Goal: Feedback & Contribution: Contribute content

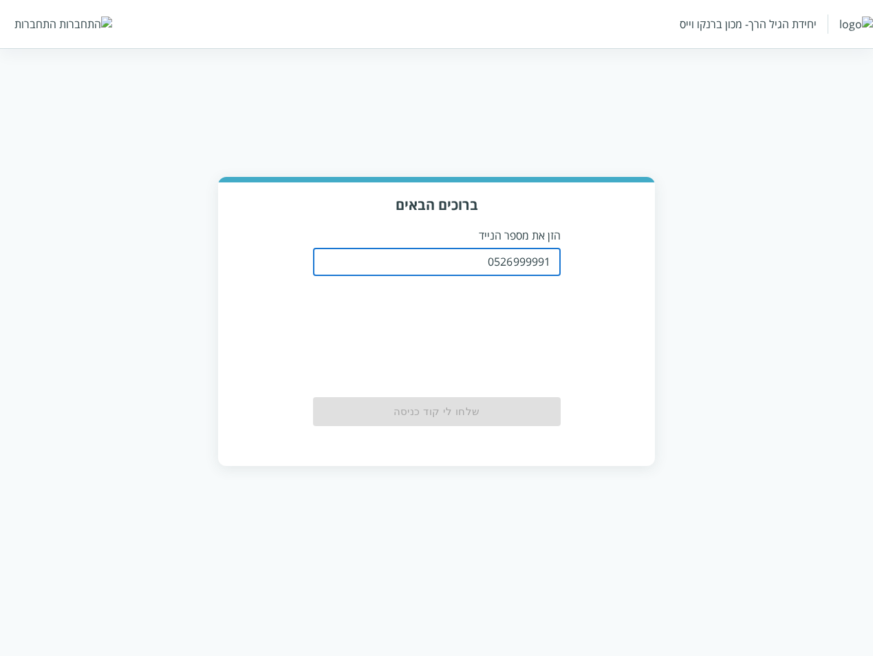
type input "0526999991"
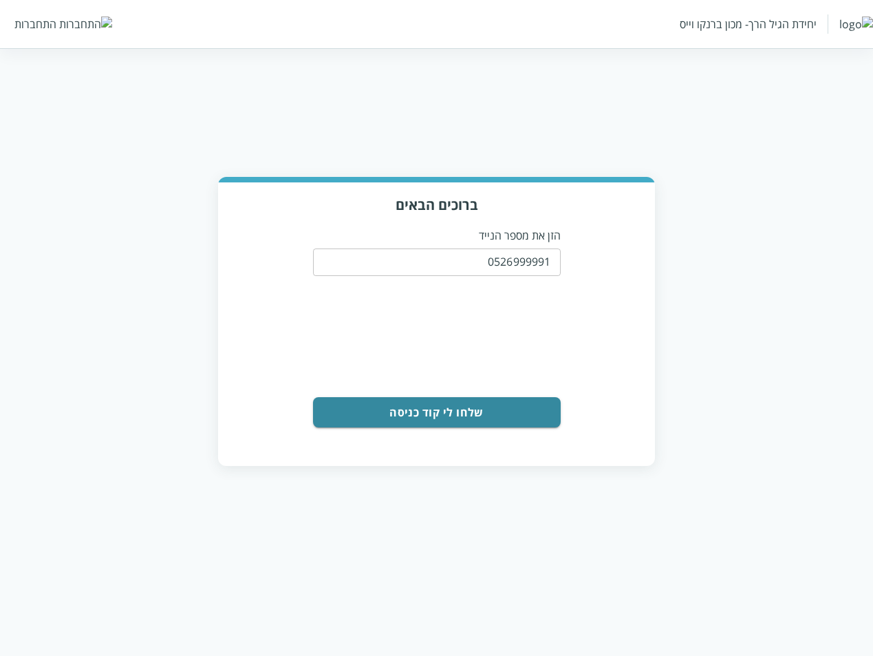
click at [472, 398] on button "שלחו לי קוד כניסה" at bounding box center [437, 412] width 248 height 30
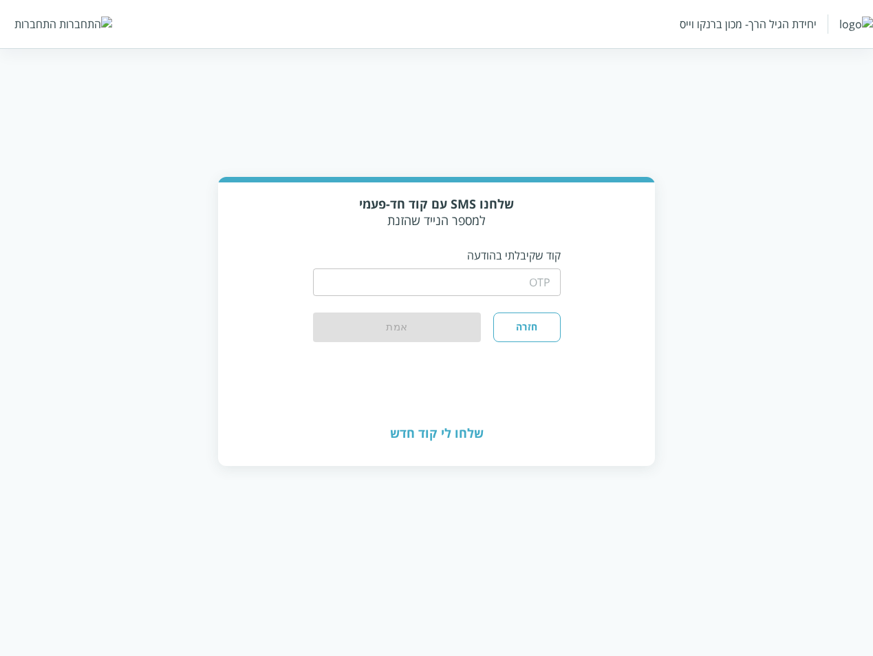
click at [505, 275] on input "string" at bounding box center [437, 282] width 248 height 28
type input "1234"
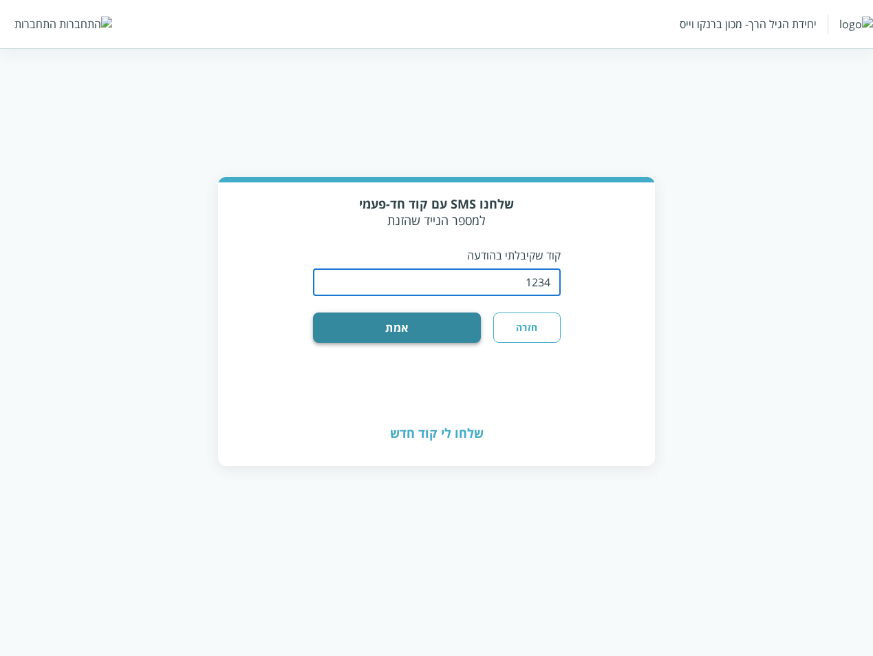
click at [456, 317] on button "אמת" at bounding box center [397, 327] width 169 height 30
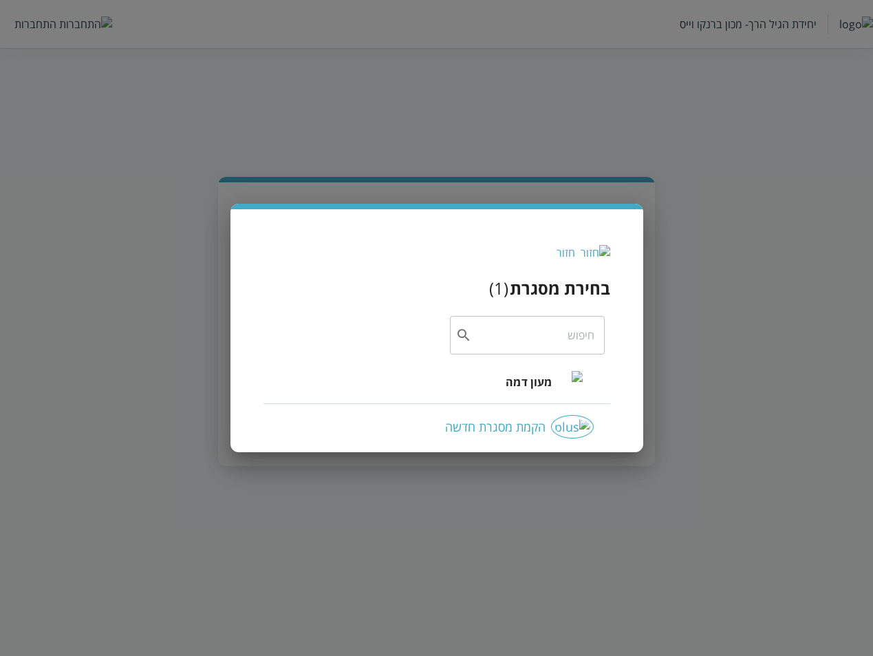
click at [526, 385] on span "מעון דמה" at bounding box center [529, 382] width 46 height 17
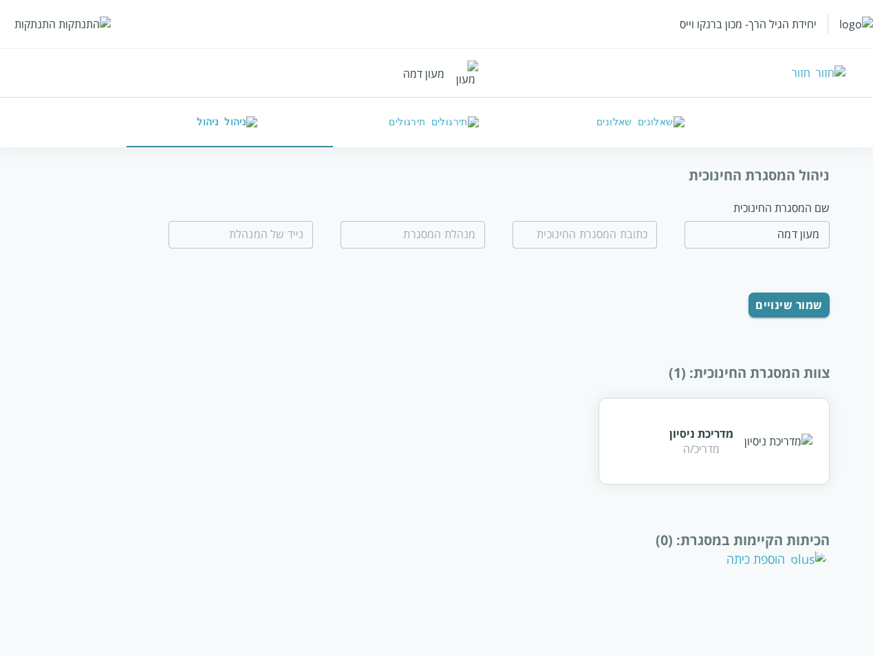
click at [785, 551] on div "הוספת כיתה" at bounding box center [777, 559] width 100 height 17
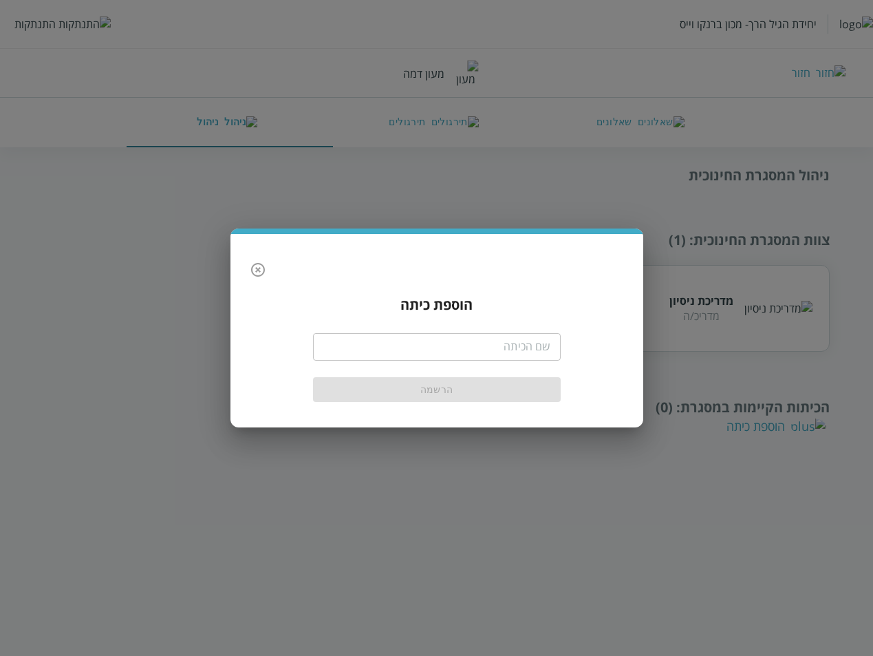
click at [490, 341] on input "text" at bounding box center [437, 347] width 248 height 28
type input "תינוקות"
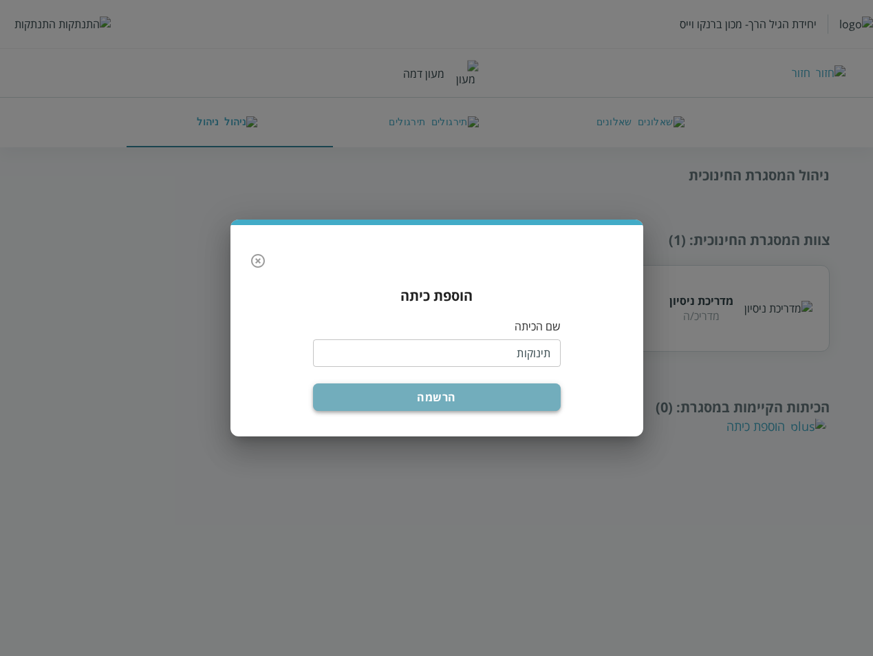
click at [456, 392] on button "הרשמה" at bounding box center [437, 397] width 248 height 28
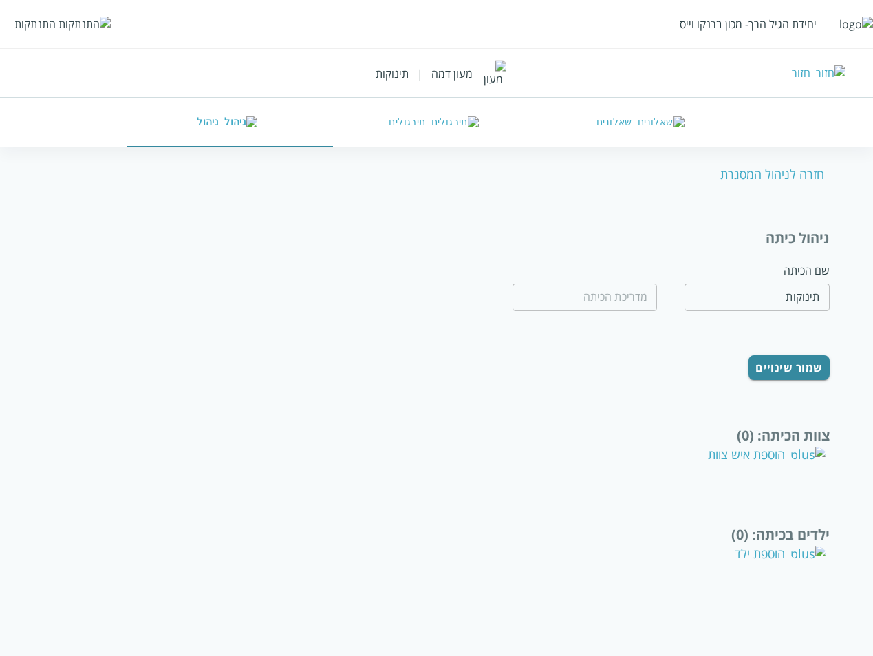
click at [753, 174] on div "חזרה לניהול המסגרת" at bounding box center [774, 174] width 109 height 17
type input "מעון דמה"
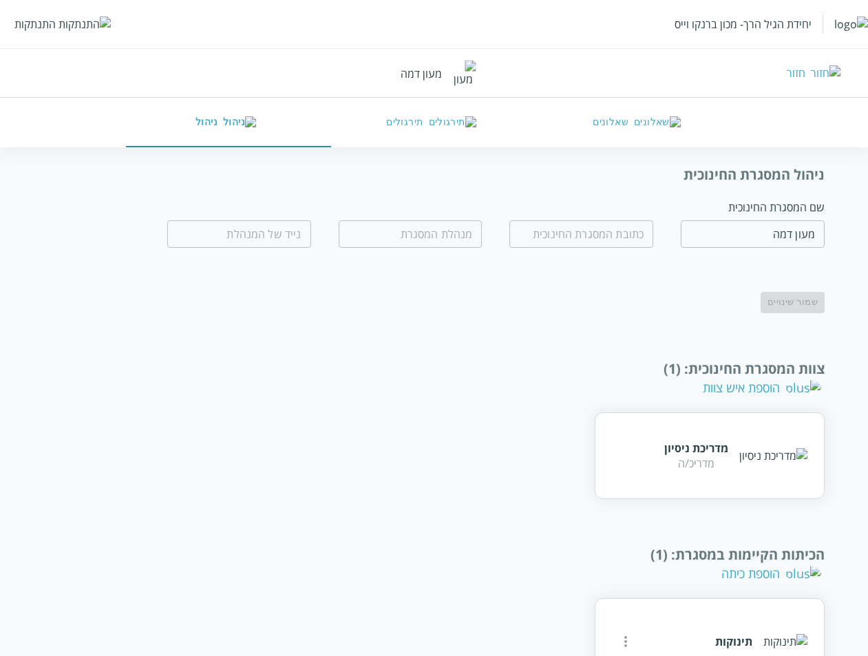
click at [651, 111] on button "שאלונים" at bounding box center [639, 123] width 205 height 50
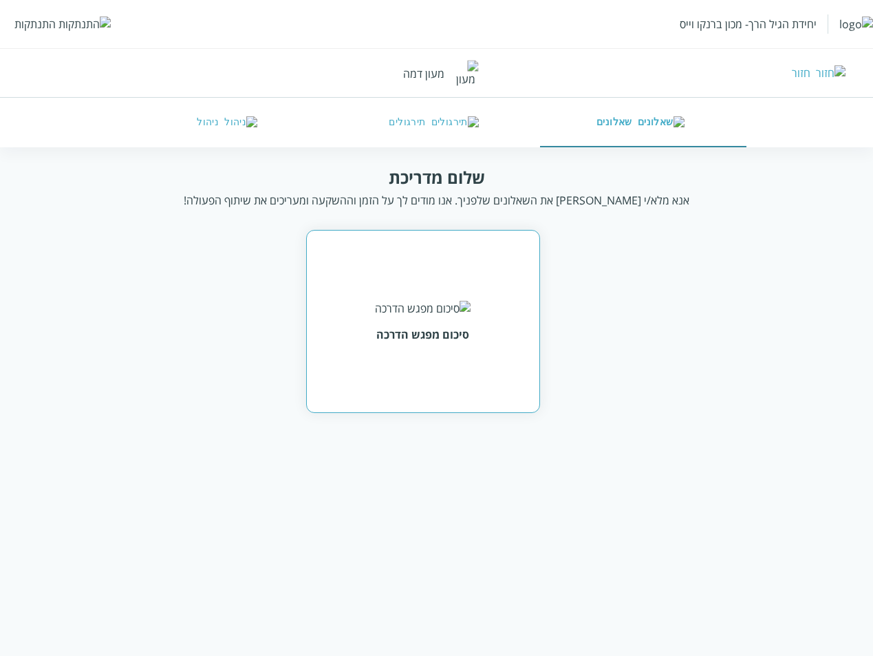
click at [435, 316] on img at bounding box center [423, 308] width 96 height 15
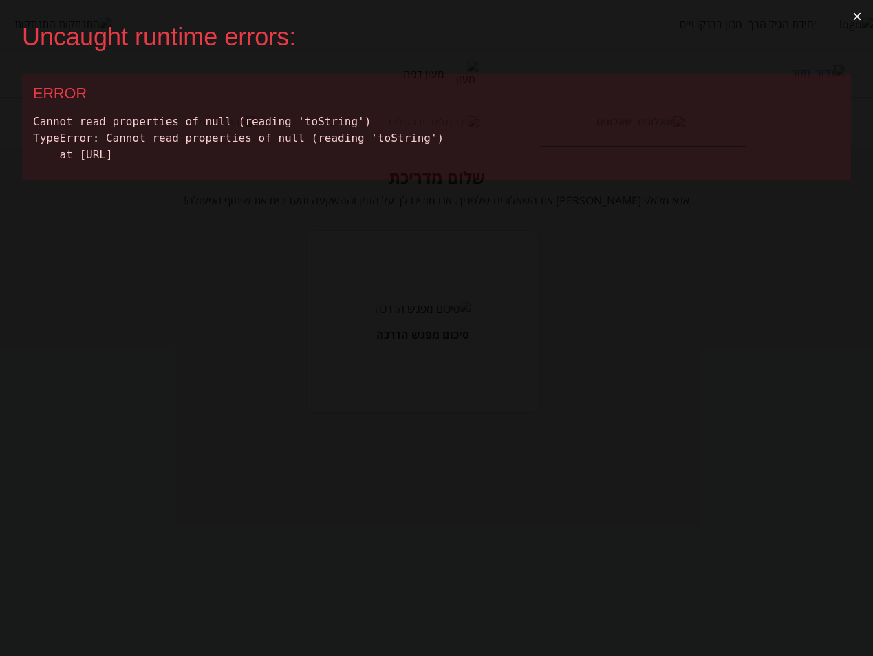
click at [858, 13] on button "×" at bounding box center [858, 16] width 32 height 33
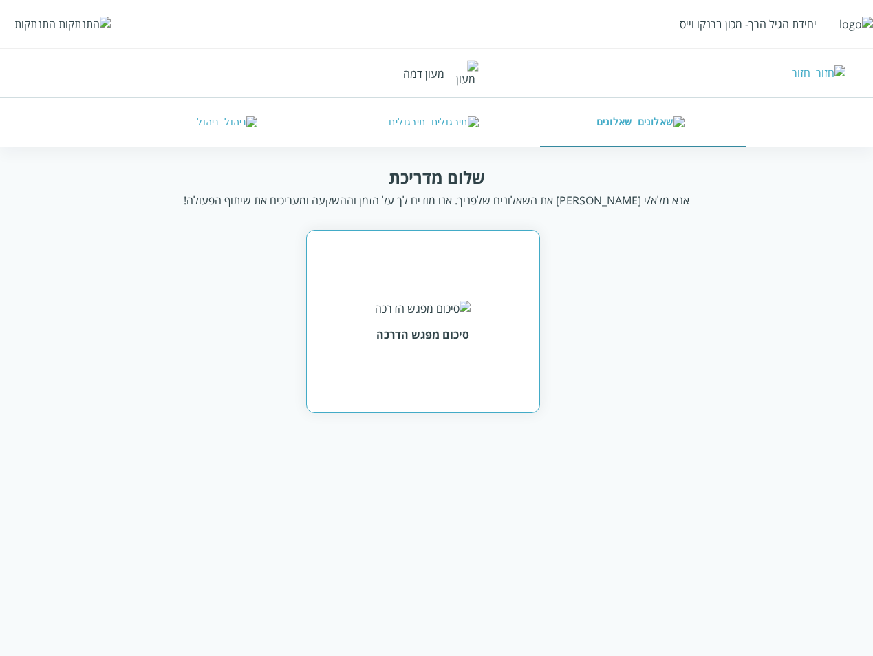
drag, startPoint x: 393, startPoint y: 322, endPoint x: 398, endPoint y: 336, distance: 15.5
click at [394, 323] on div "סיכום מפגש הדרכה" at bounding box center [423, 321] width 96 height 41
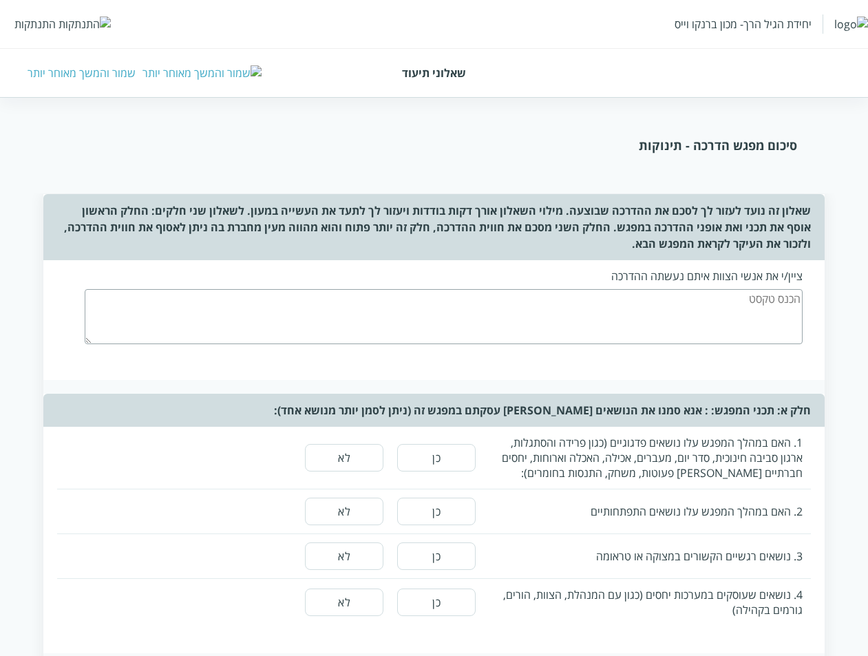
click at [88, 71] on div "שמור והמשך מאוחר יותר" at bounding box center [82, 72] width 108 height 15
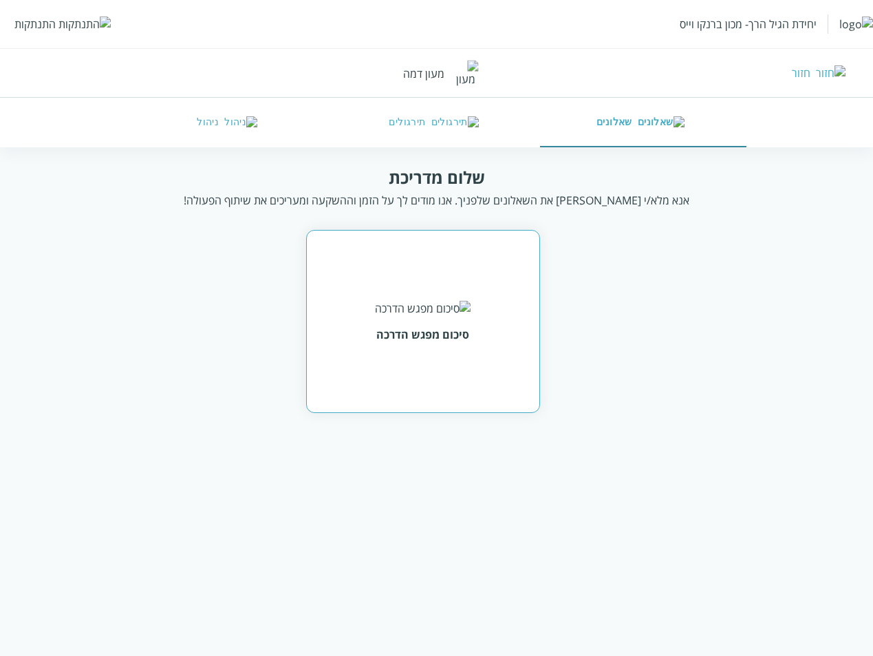
click at [454, 351] on div "סיכום מפגש הדרכה" at bounding box center [423, 321] width 234 height 183
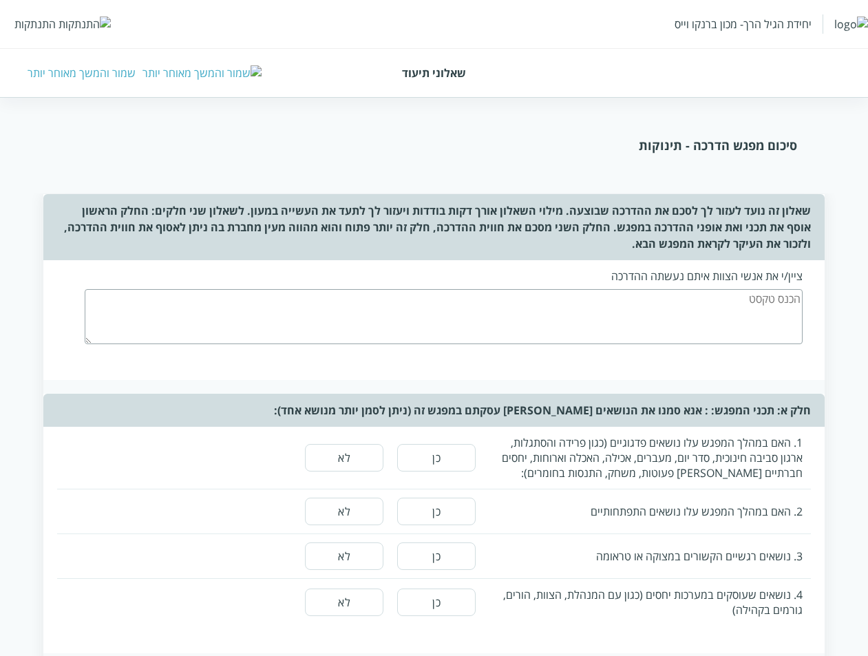
click at [750, 289] on textarea at bounding box center [444, 316] width 718 height 55
type textarea "dfs fdsfsdfdsfdgdf"
drag, startPoint x: 453, startPoint y: 436, endPoint x: 337, endPoint y: 504, distance: 133.8
click at [453, 444] on button "כן" at bounding box center [436, 458] width 78 height 28
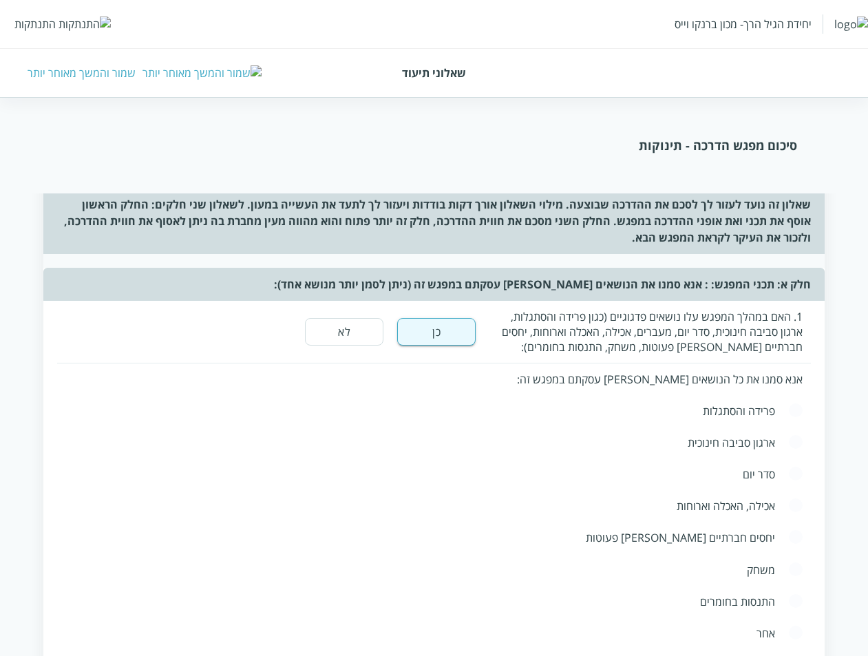
scroll to position [138, 0]
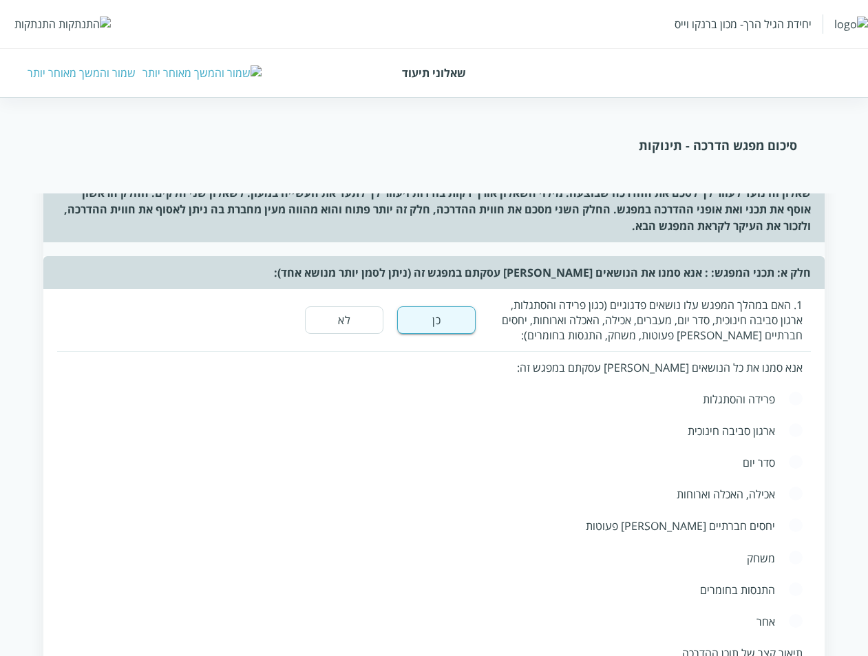
click at [799, 454] on span at bounding box center [795, 462] width 15 height 17
radio input "true"
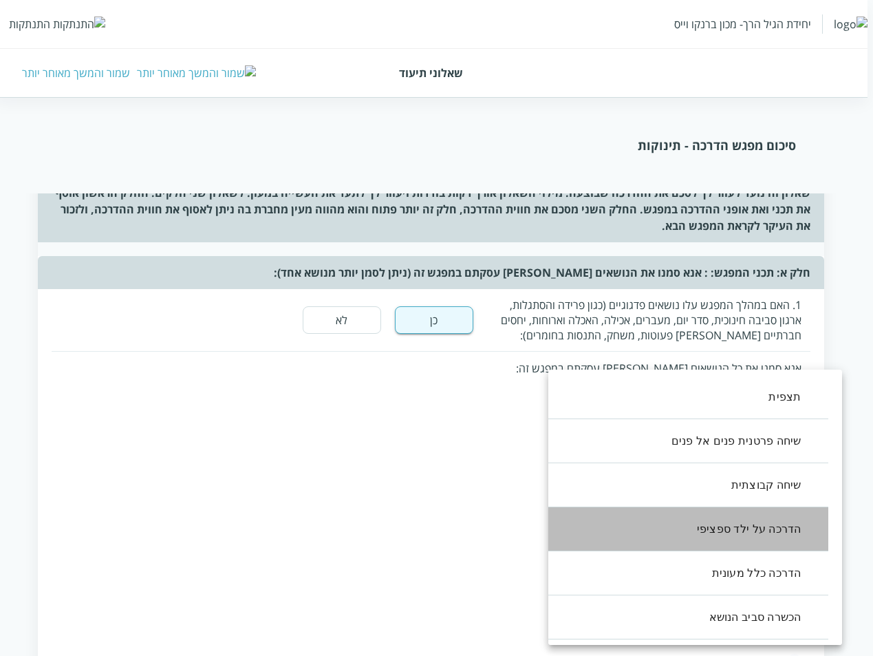
click at [727, 547] on li "הדרכה על ילד ספציפי" at bounding box center [682, 529] width 294 height 44
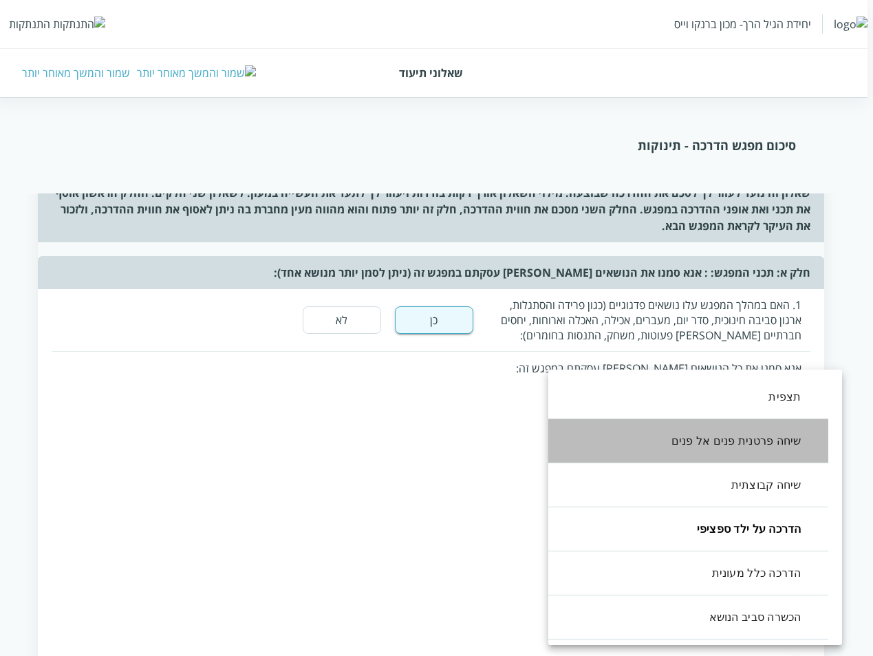
click at [727, 451] on li "שיחה פרטנית פנים אל פנים" at bounding box center [682, 441] width 294 height 44
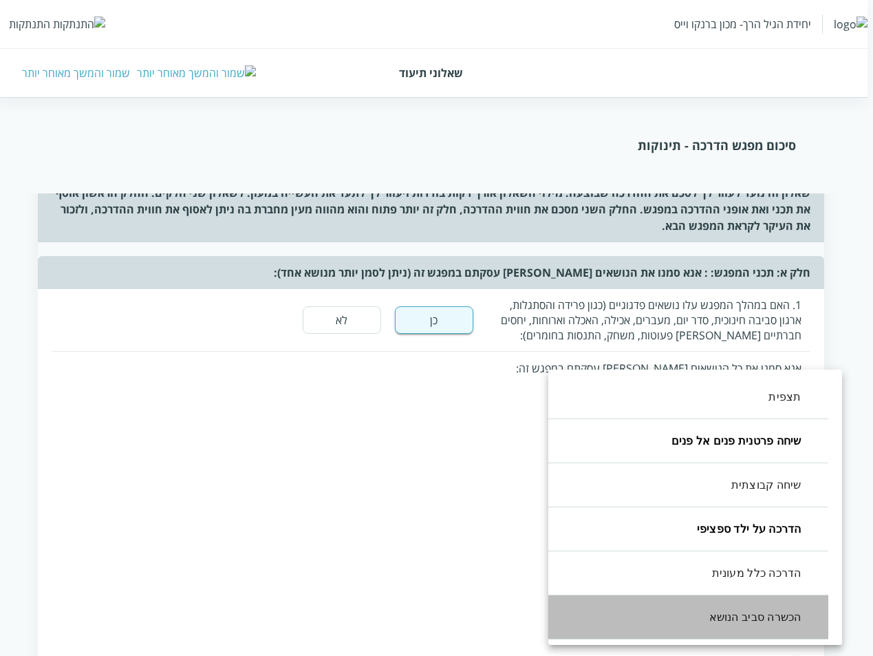
drag, startPoint x: 688, startPoint y: 605, endPoint x: 640, endPoint y: 615, distance: 49.3
click at [689, 606] on li "הכשרה סביב הנושא" at bounding box center [682, 617] width 294 height 44
type input ",3,1,5"
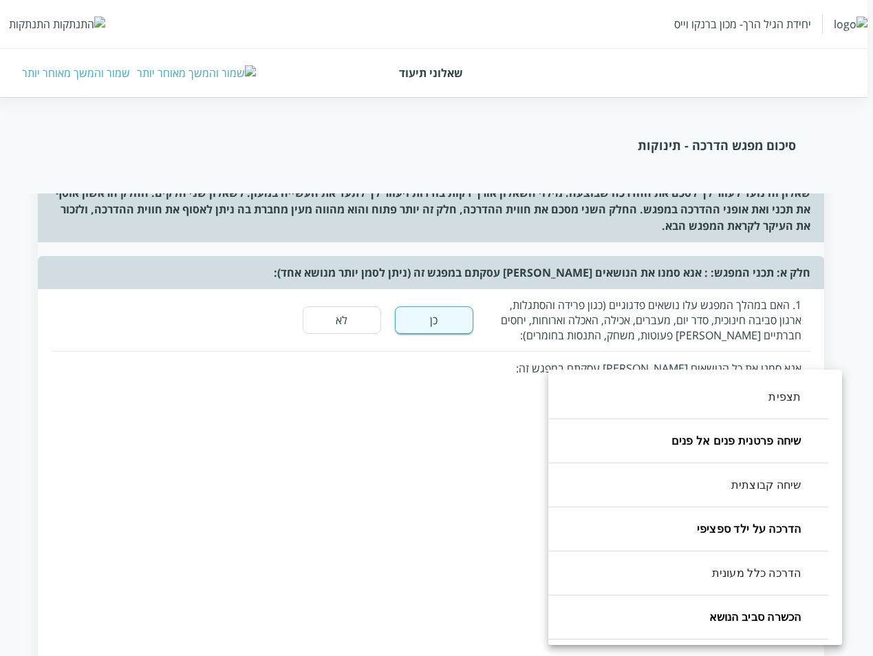
click at [456, 502] on div at bounding box center [436, 328] width 873 height 656
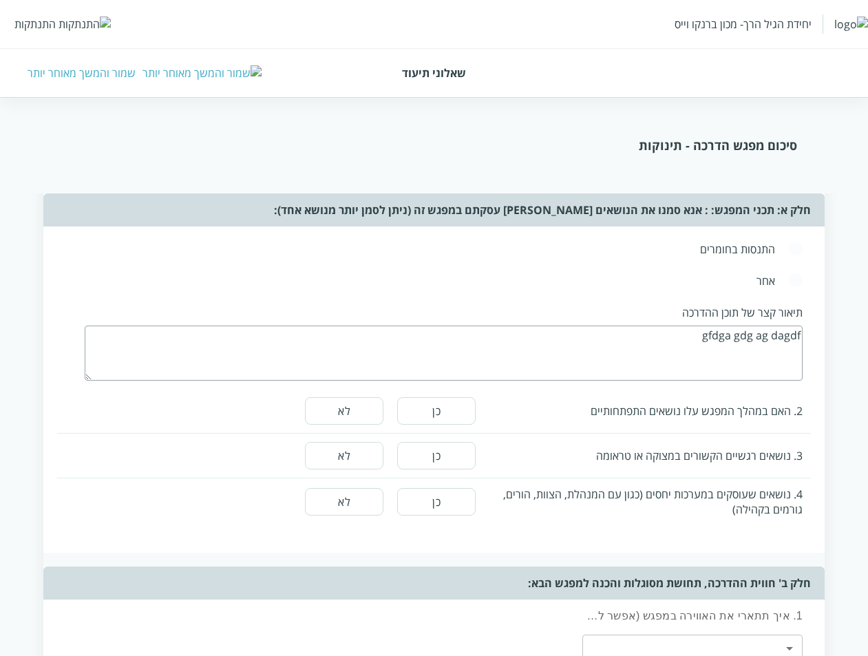
scroll to position [551, 0]
type textarea "gfdga gdg ag dagdf"
click at [793, 271] on span at bounding box center [795, 279] width 15 height 17
radio input "true"
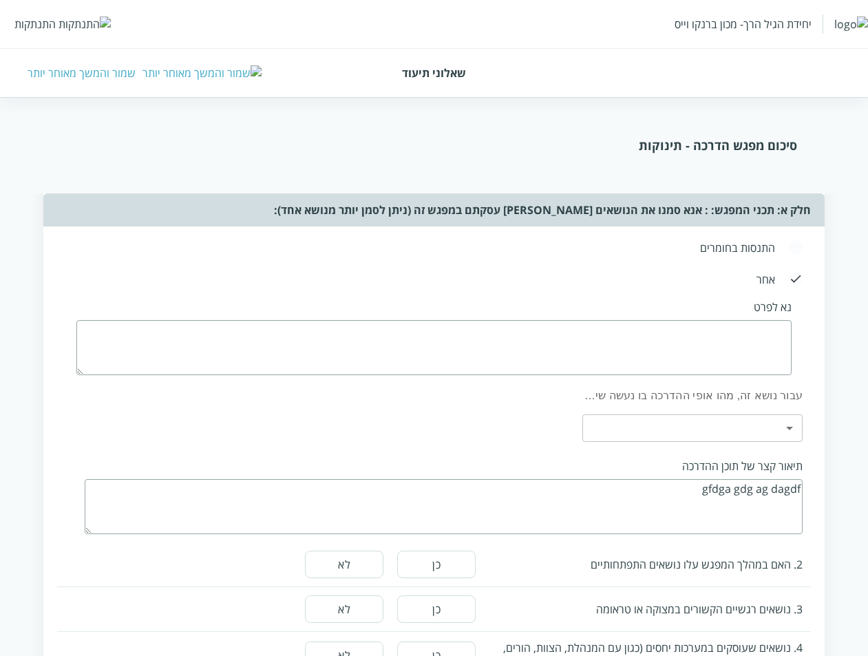
click at [760, 320] on textarea at bounding box center [433, 347] width 715 height 55
type textarea "dfg ag a"
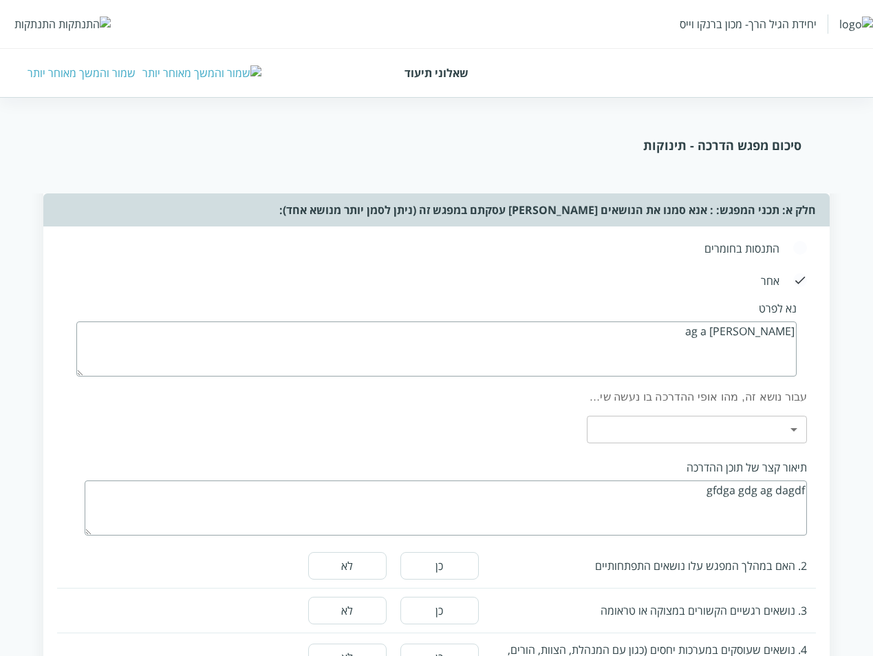
click at [695, 387] on body "יחידת הגיל הרך- מכון ברנקו וייס התנתקות שאלוני תיעוד שמור והמשך מאוחר יותר סיכו…" at bounding box center [436, 527] width 873 height 1890
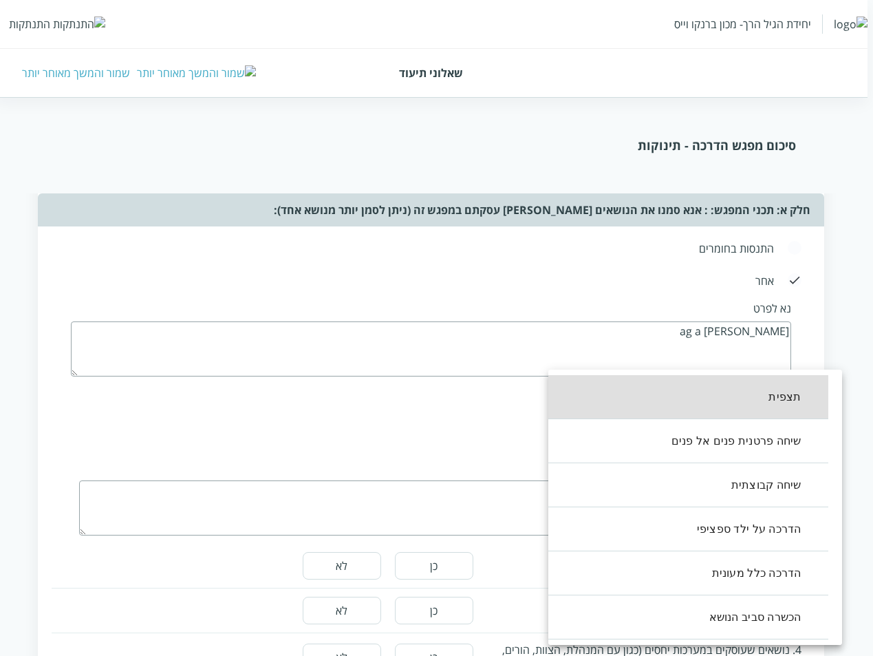
drag, startPoint x: 687, startPoint y: 449, endPoint x: 705, endPoint y: 532, distance: 85.0
click at [685, 457] on li "שיחה פרטנית פנים אל פנים" at bounding box center [682, 441] width 294 height 44
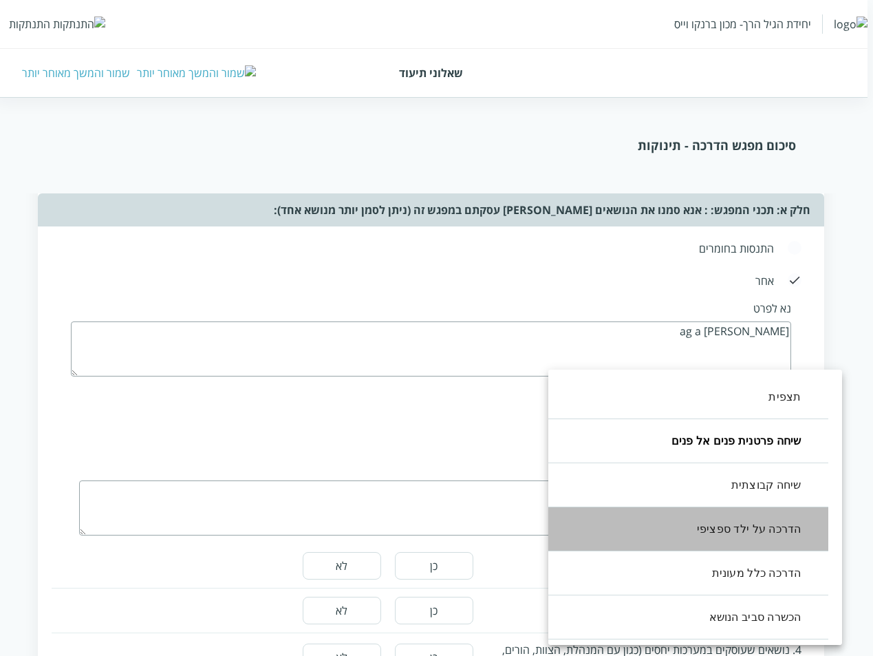
drag, startPoint x: 708, startPoint y: 545, endPoint x: 671, endPoint y: 593, distance: 60.8
click at [704, 551] on li "הדרכה על ילד ספציפי" at bounding box center [682, 529] width 294 height 44
type input ",1,3"
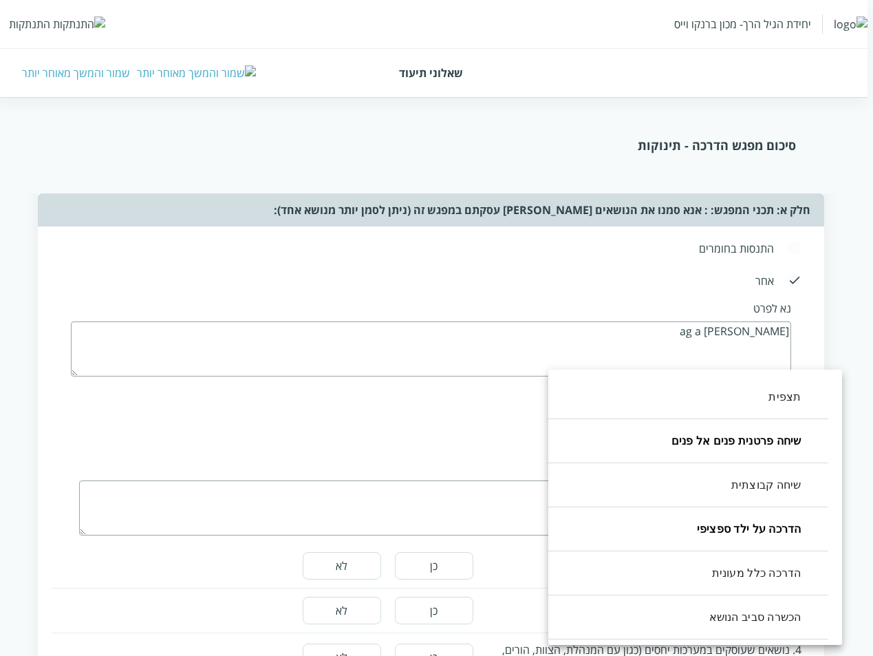
click at [450, 527] on div at bounding box center [436, 328] width 873 height 656
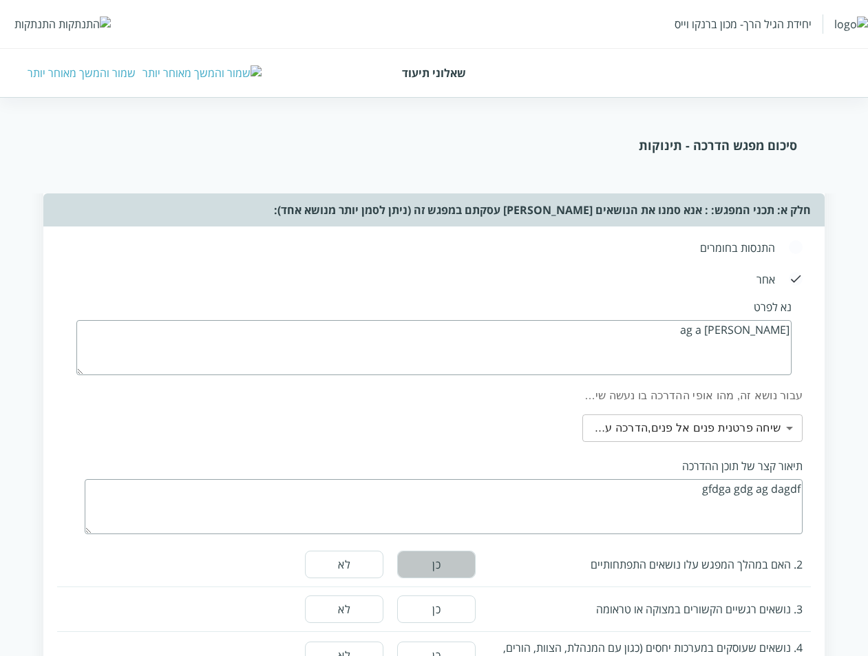
click at [447, 551] on button "כן" at bounding box center [436, 565] width 78 height 28
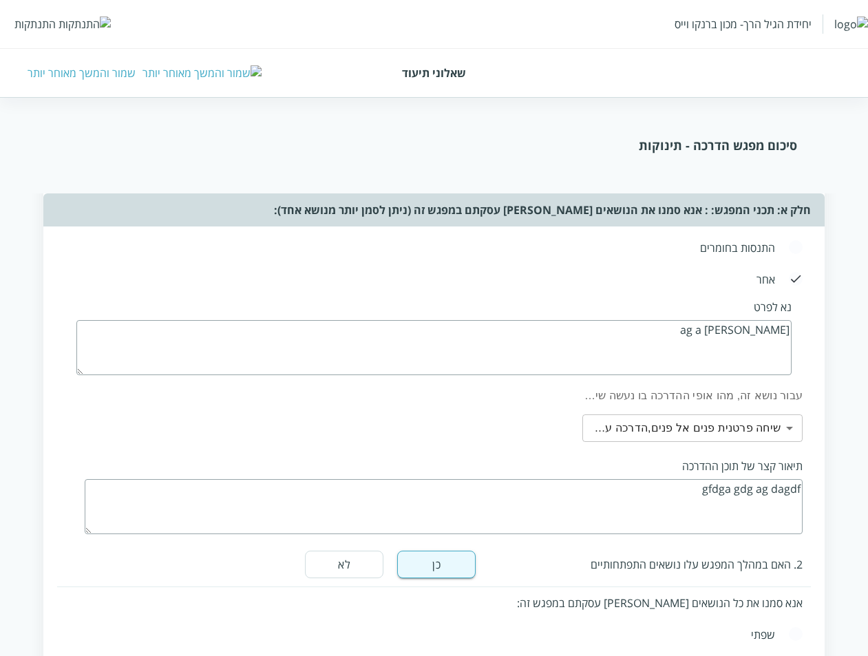
click at [367, 551] on button "לא" at bounding box center [344, 565] width 78 height 28
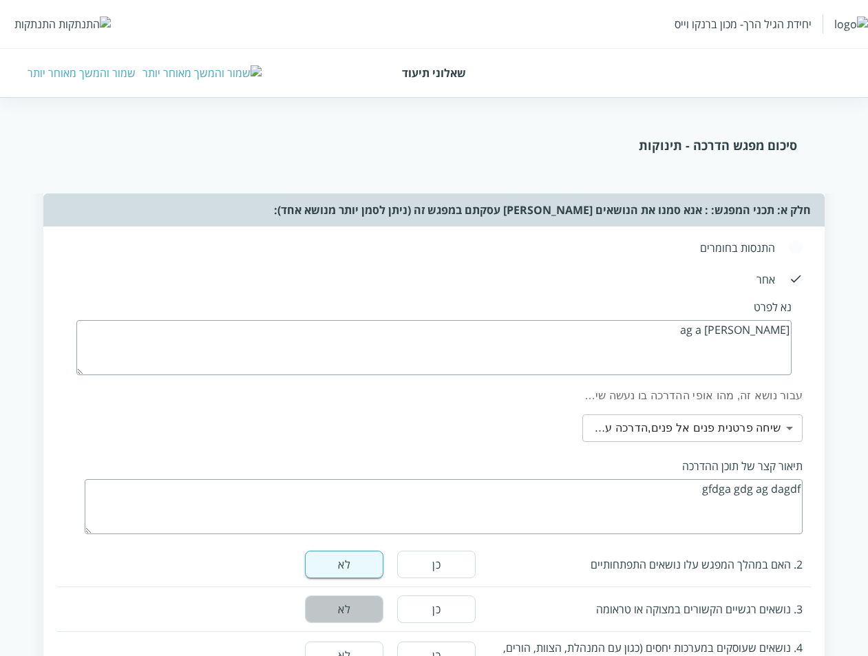
click at [336, 595] on button "לא" at bounding box center [344, 609] width 78 height 28
click at [339, 641] on button "לא" at bounding box center [344, 655] width 78 height 28
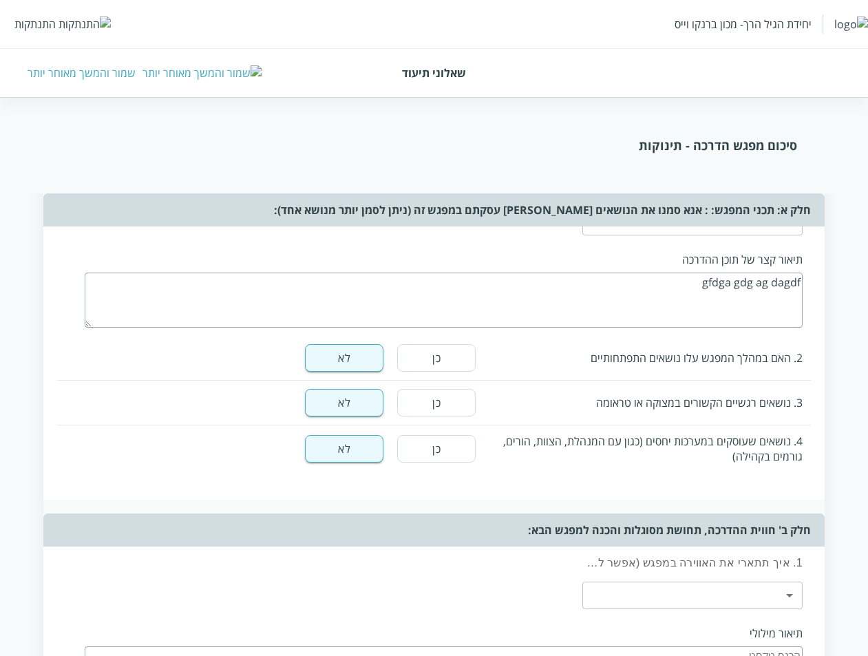
scroll to position [1032, 0]
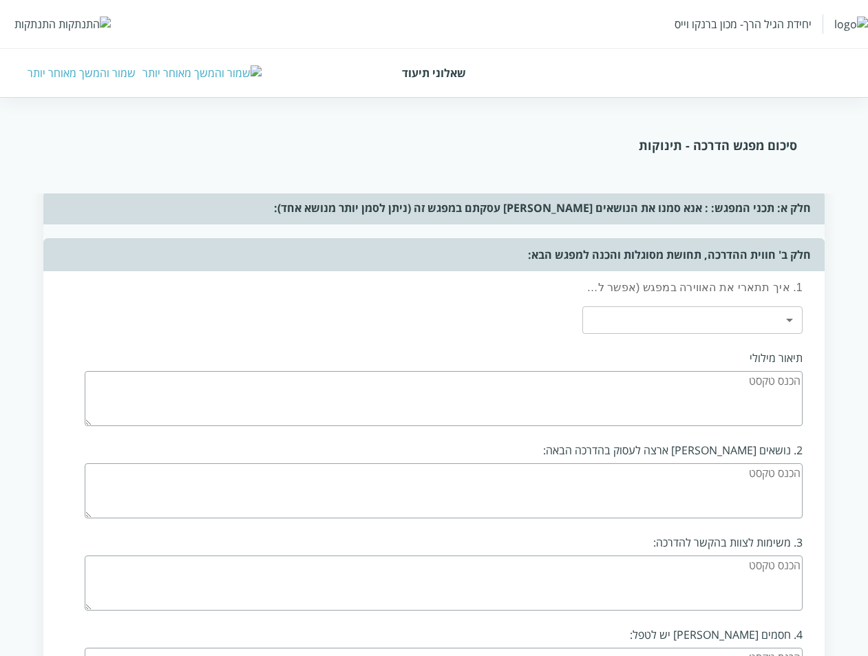
click at [776, 277] on body "יחידת הגיל הרך- מכון ברנקו וייס התנתקות שאלוני תיעוד שמור והמשך מאוחר יותר סיכו…" at bounding box center [434, 44] width 868 height 1888
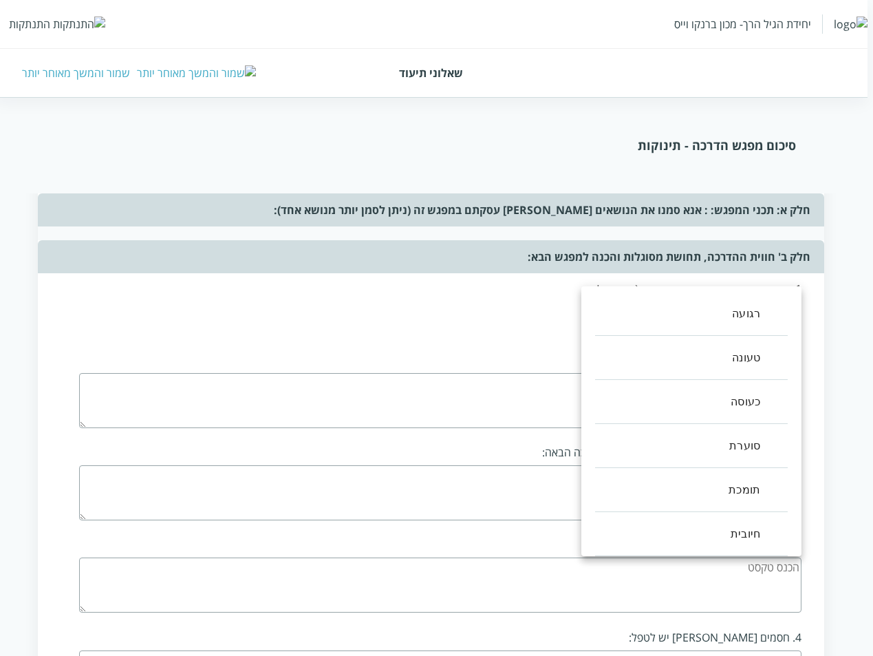
drag, startPoint x: 698, startPoint y: 354, endPoint x: 671, endPoint y: 509, distance: 157.8
click at [697, 354] on li "טעונה" at bounding box center [691, 358] width 193 height 44
click at [671, 509] on li "תומכת" at bounding box center [691, 490] width 193 height 44
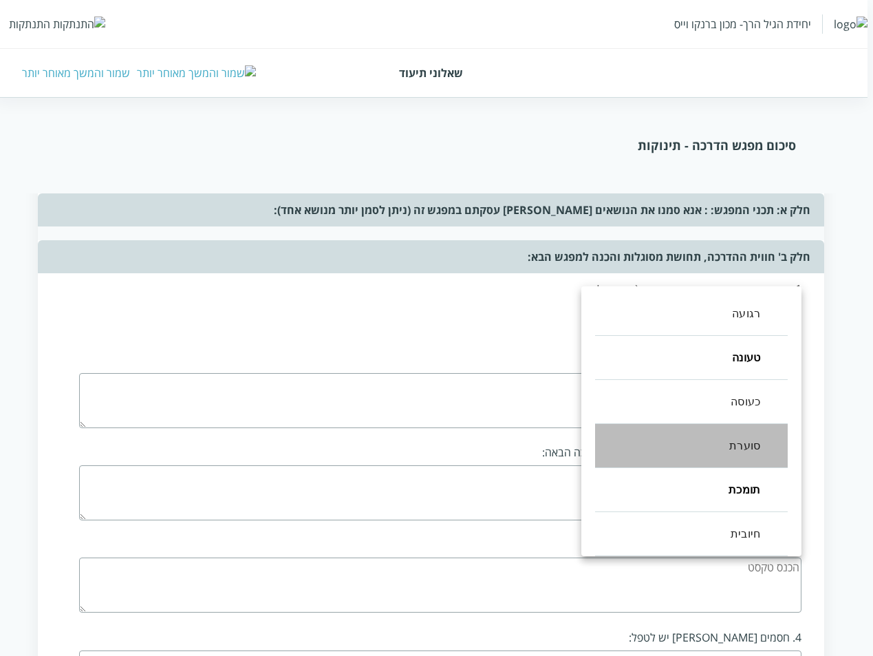
click at [681, 440] on li "סוערת" at bounding box center [691, 446] width 193 height 44
type input ",1,4,3"
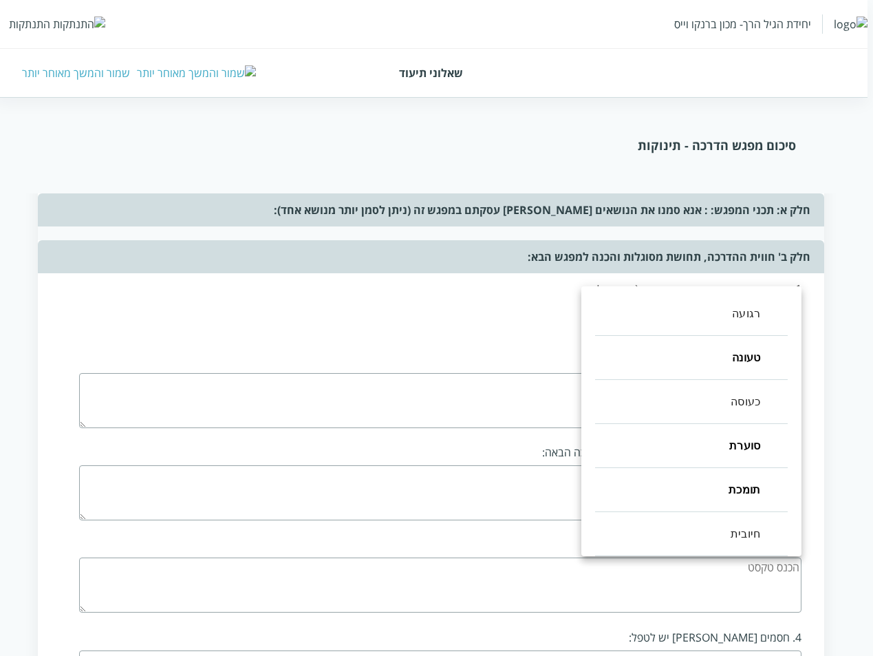
drag, startPoint x: 479, startPoint y: 363, endPoint x: 562, endPoint y: 348, distance: 84.1
click at [480, 363] on div at bounding box center [436, 328] width 873 height 656
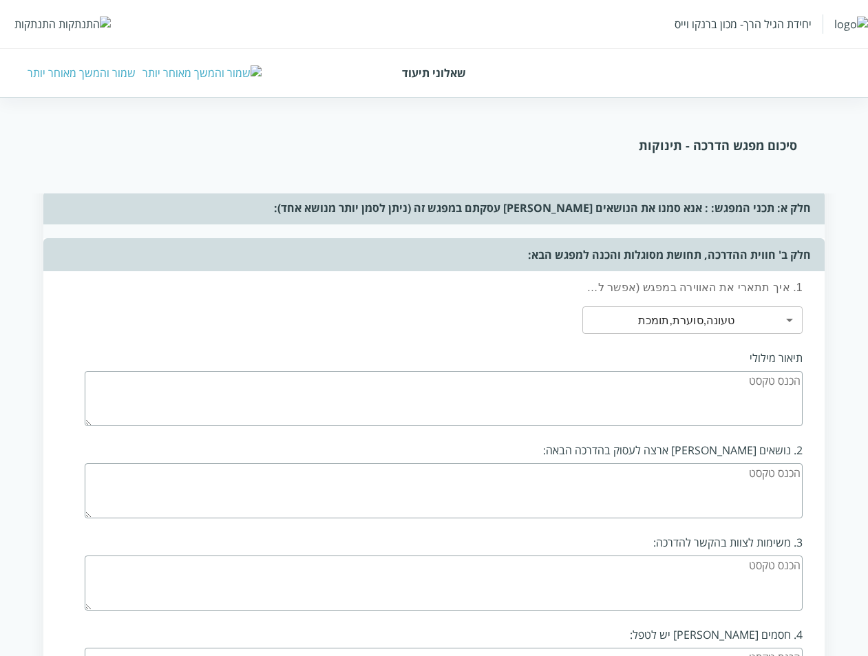
click at [714, 371] on textarea at bounding box center [444, 398] width 718 height 55
type textarea "dfga"
type textarea "gda gdf"
drag, startPoint x: 655, startPoint y: 491, endPoint x: 650, endPoint y: 505, distance: 15.5
click at [652, 526] on div "3. משימות לצוות בהקשר להדרכה:" at bounding box center [448, 572] width 726 height 92
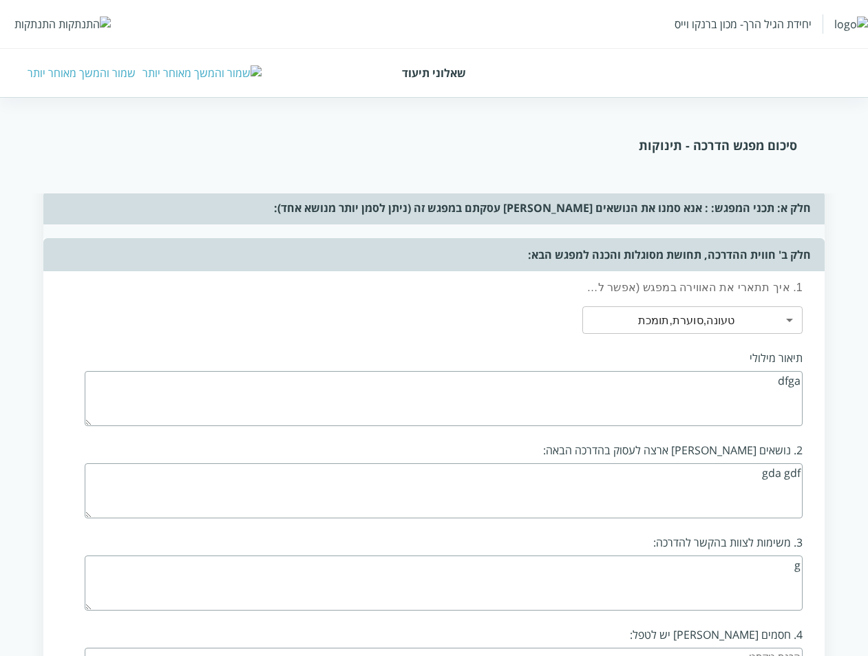
click at [648, 555] on textarea "g" at bounding box center [444, 582] width 718 height 55
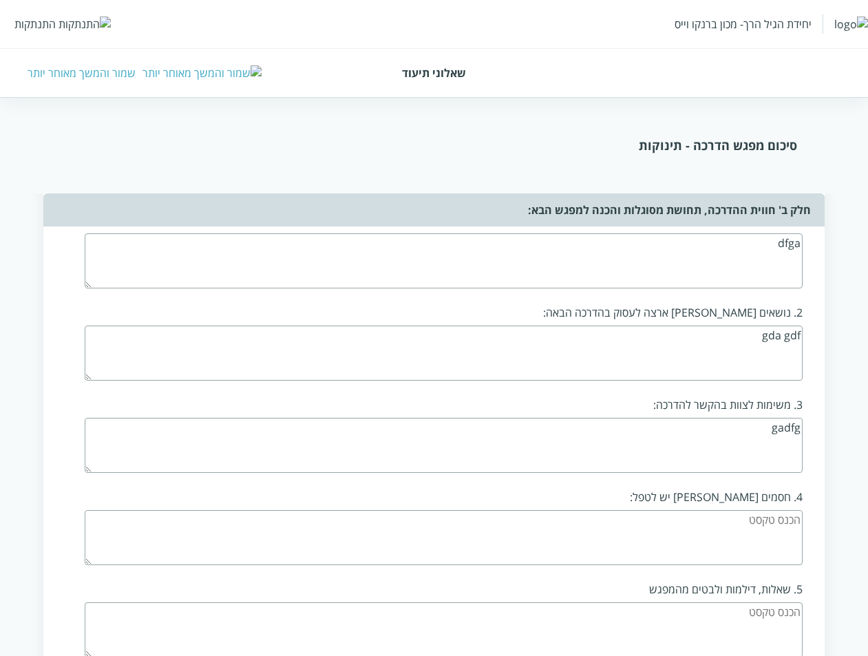
scroll to position [1307, 0]
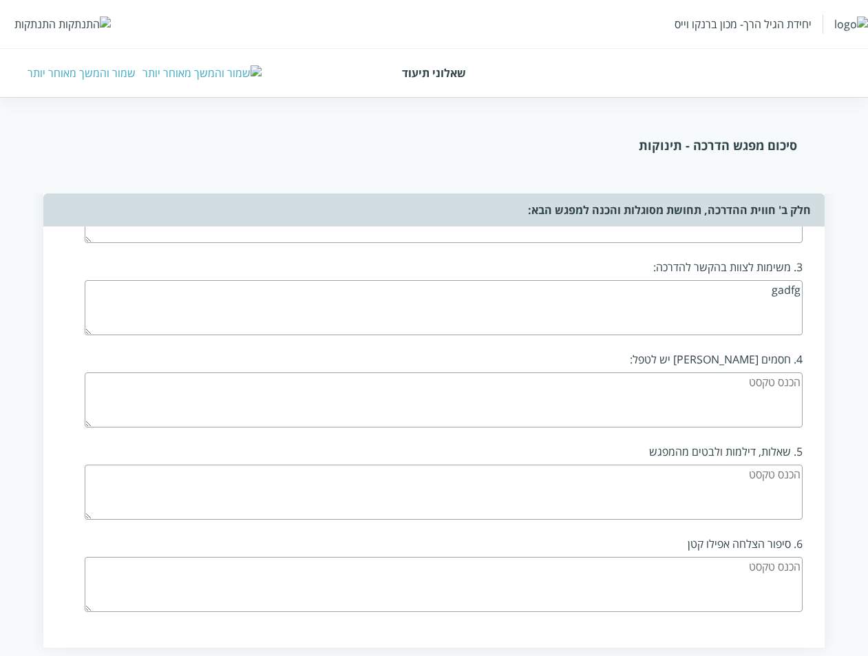
type textarea "gadfg"
click at [738, 464] on textarea at bounding box center [444, 491] width 718 height 55
type textarea "dg a"
click at [731, 372] on textarea "g" at bounding box center [444, 399] width 718 height 55
type textarea "gdfa dg"
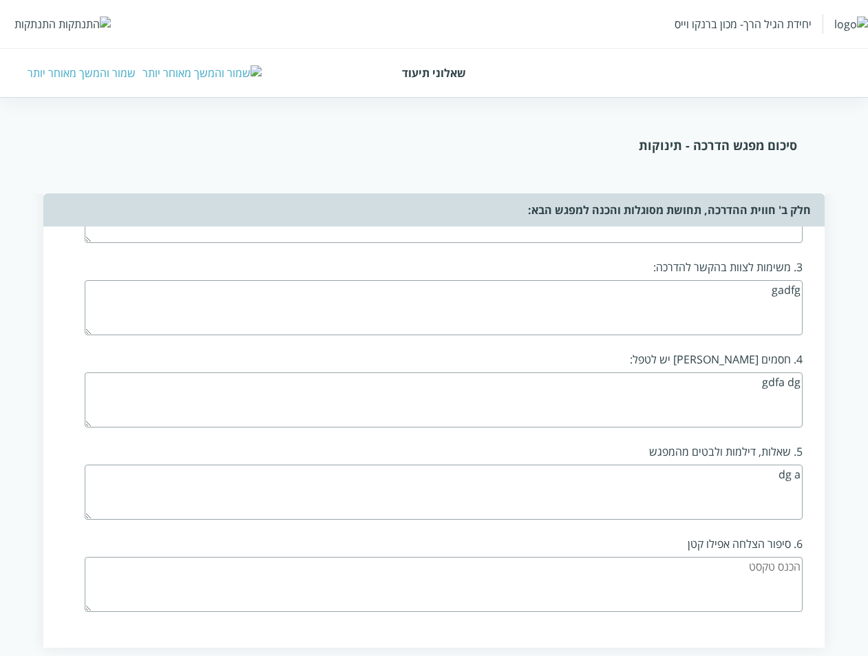
click at [701, 557] on textarea at bounding box center [444, 584] width 718 height 55
type textarea "gdg dfadfgd"
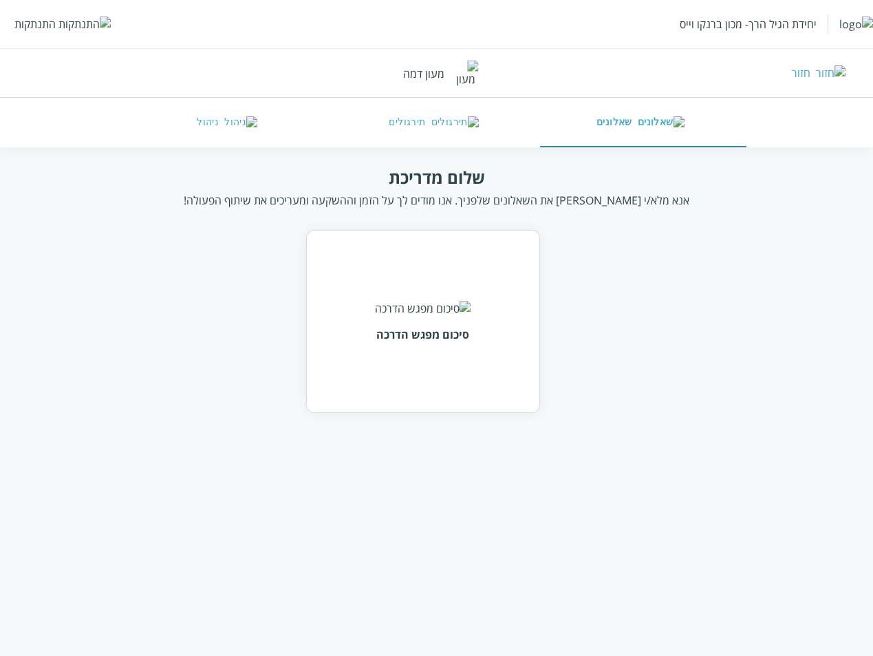
click at [395, 77] on img at bounding box center [395, 77] width 0 height 0
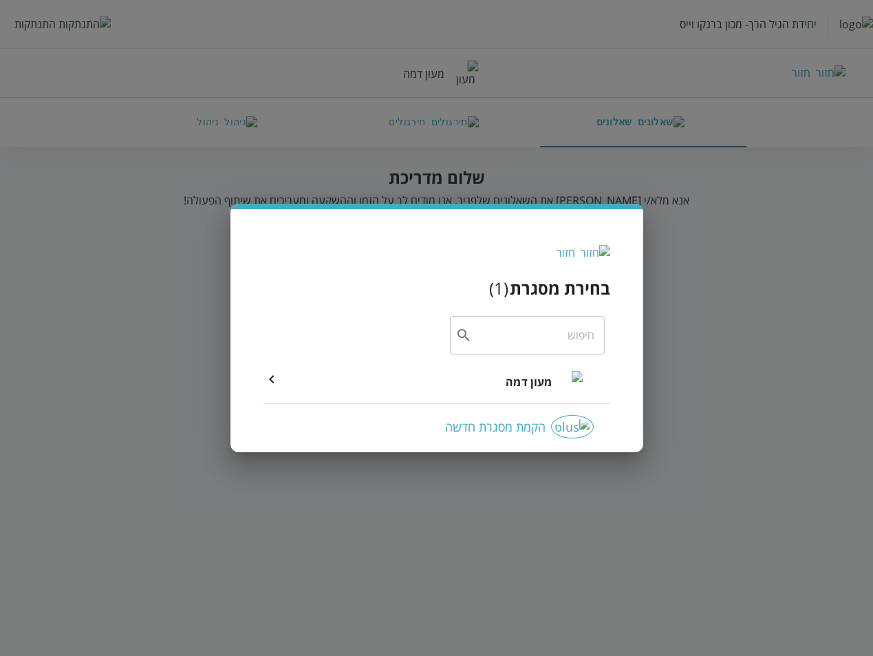
click at [273, 377] on icon at bounding box center [272, 379] width 17 height 17
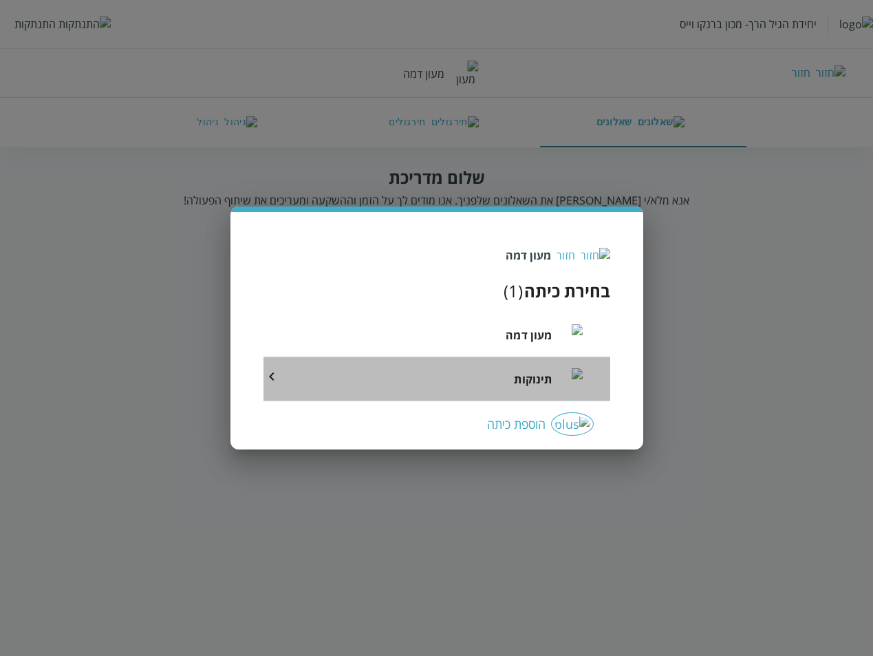
click at [509, 376] on li "תינוקות" at bounding box center [437, 379] width 347 height 44
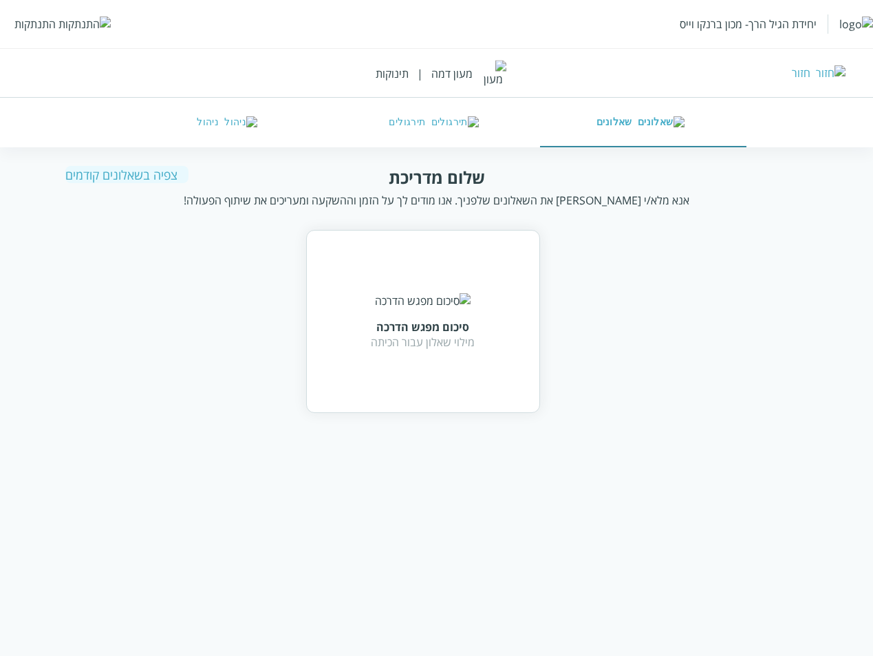
click at [136, 173] on div "צפיה בשאלונים קודמים" at bounding box center [126, 175] width 123 height 17
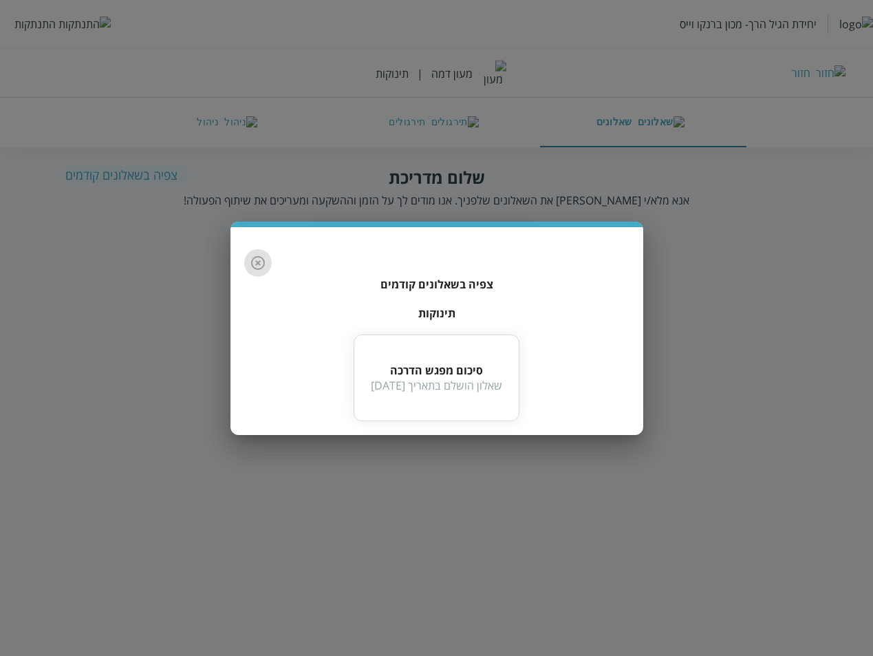
click at [261, 264] on icon "button" at bounding box center [258, 263] width 17 height 17
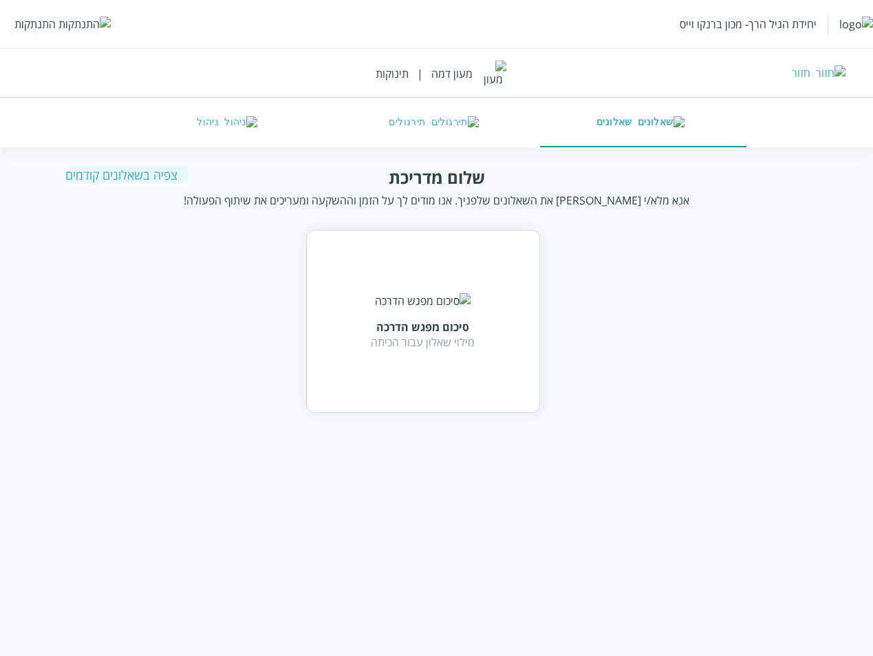
click at [23, 17] on div "יחידת הגיל הרך- מכון ברנקו וייס התנתקות" at bounding box center [436, 24] width 873 height 48
click at [34, 16] on div "יחידת הגיל הרך- מכון ברנקו וייס התנתקות" at bounding box center [436, 24] width 873 height 48
click at [41, 21] on div "התנתקות" at bounding box center [34, 24] width 41 height 15
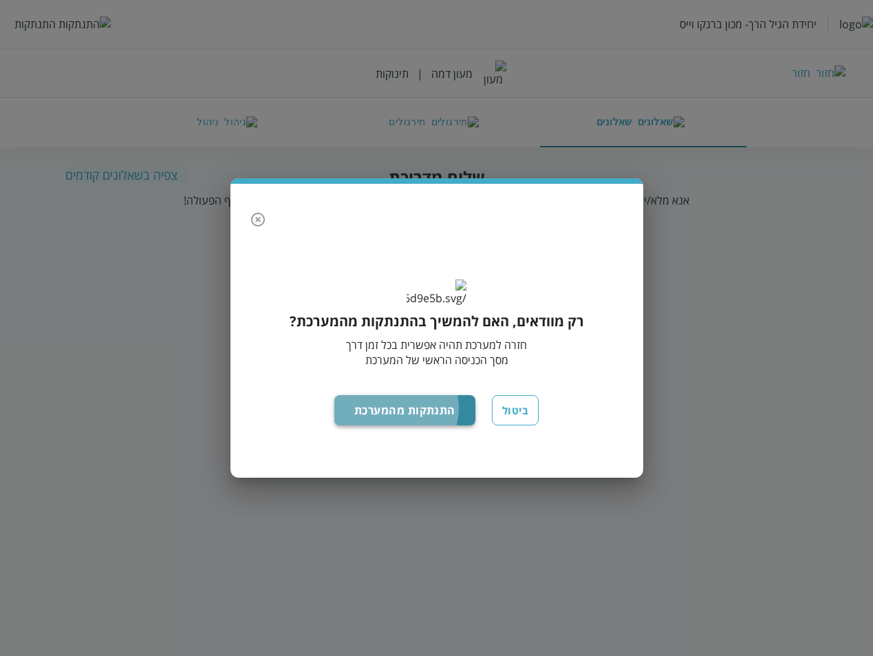
click at [407, 421] on button "התנתקות מהמערכת" at bounding box center [404, 410] width 141 height 30
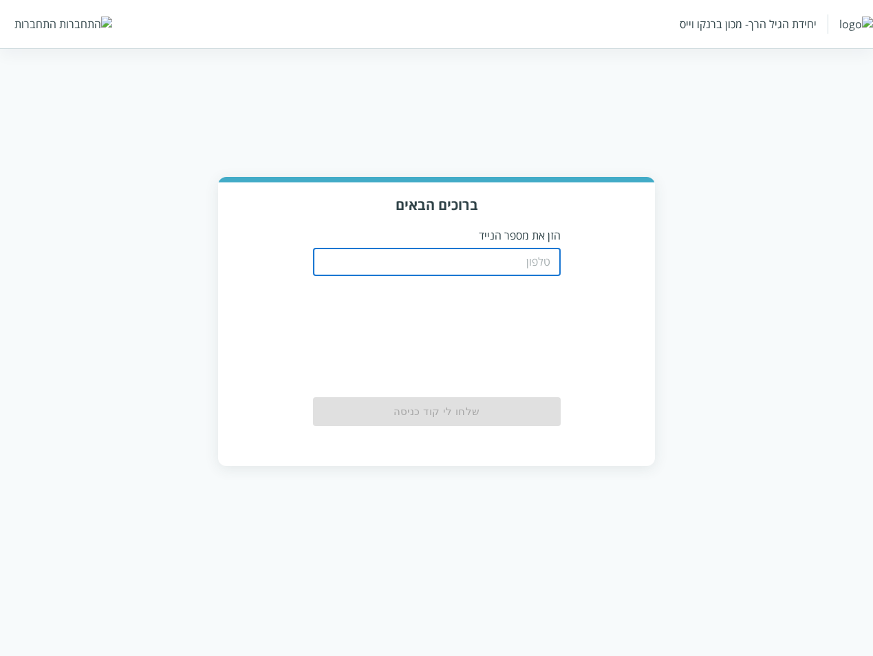
click at [544, 252] on input "tel" at bounding box center [437, 262] width 248 height 28
paste input "0526999990"
type input "0526999990"
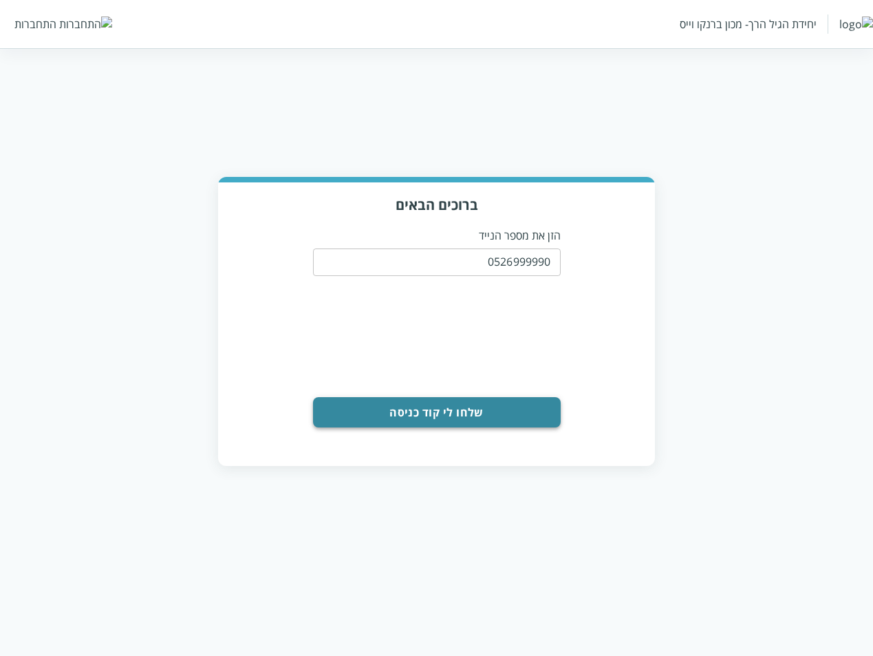
click at [493, 409] on button "שלחו לי קוד כניסה" at bounding box center [437, 412] width 248 height 30
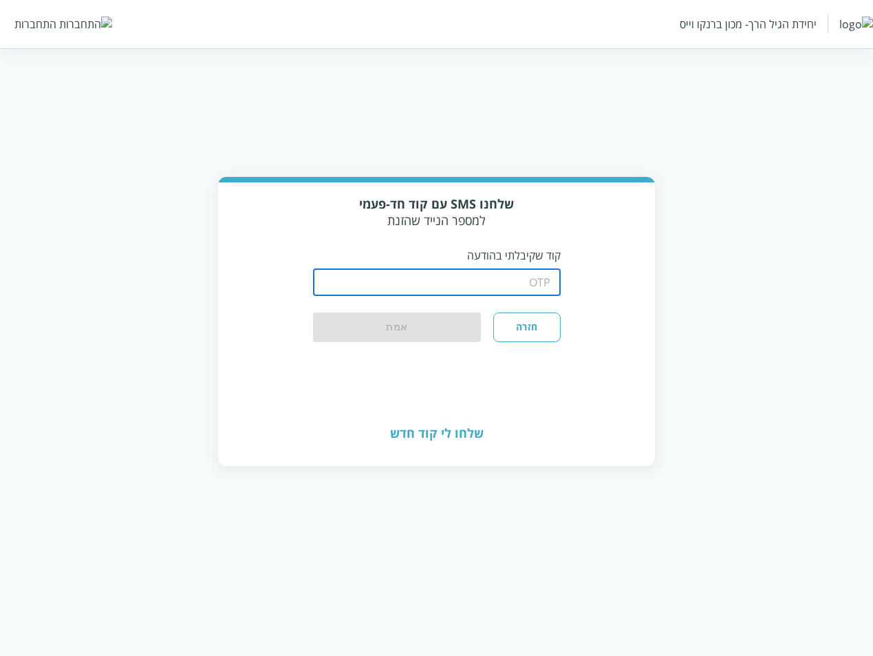
click at [509, 275] on input "string" at bounding box center [437, 282] width 248 height 28
type input "1234"
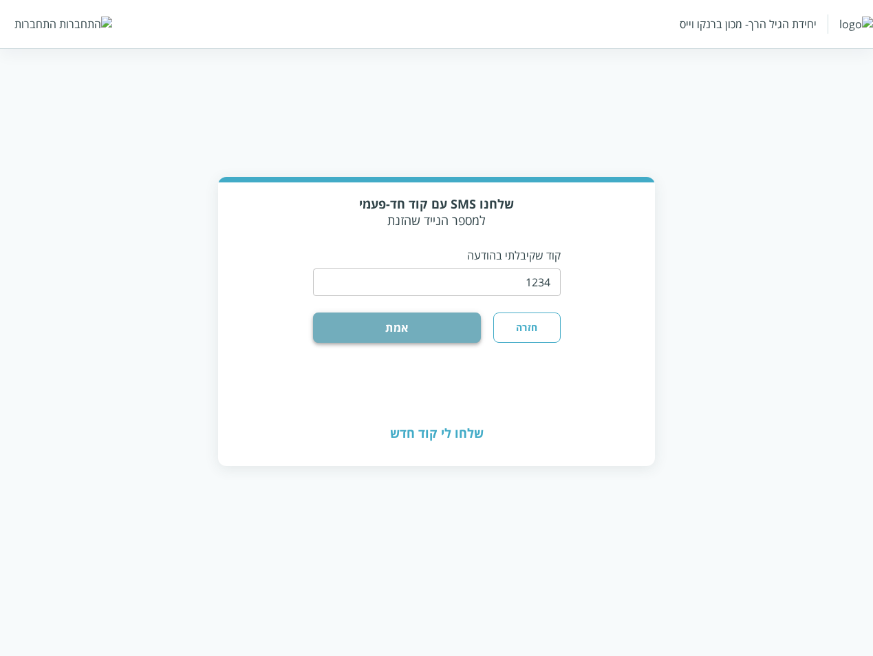
click at [462, 322] on button "אמת" at bounding box center [397, 327] width 169 height 30
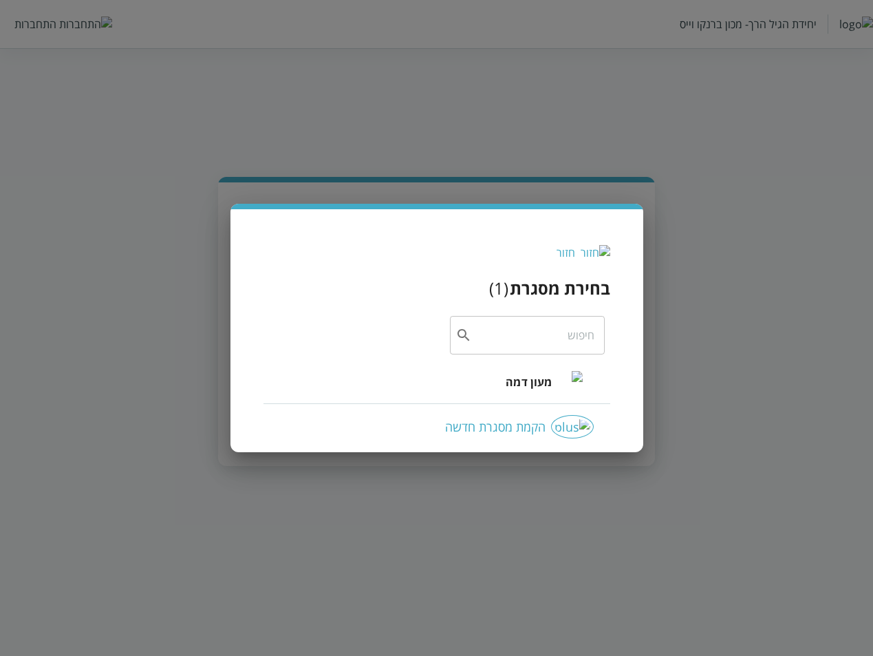
click at [513, 365] on div "מעון דמה" at bounding box center [544, 381] width 76 height 59
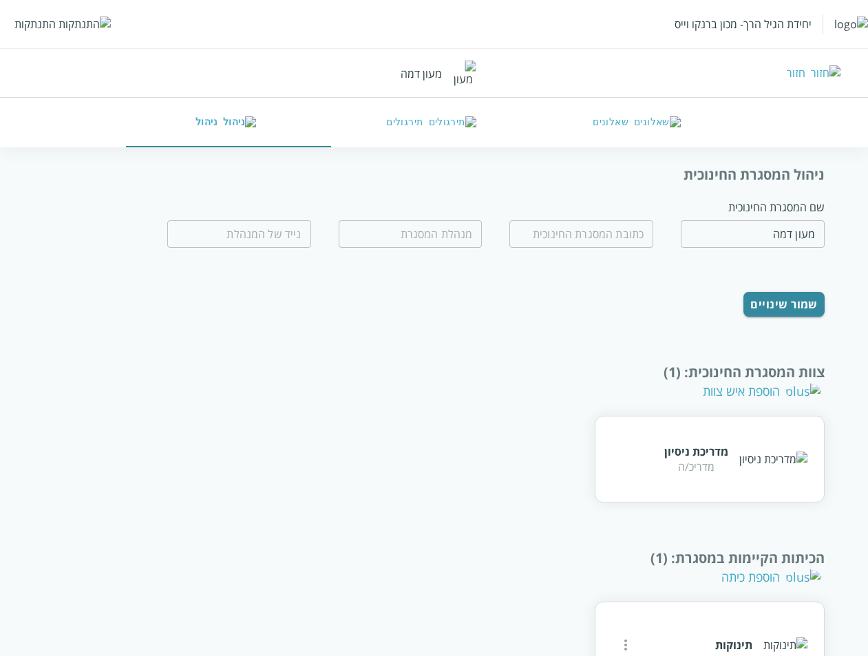
click at [642, 139] on button "שאלונים" at bounding box center [639, 123] width 205 height 50
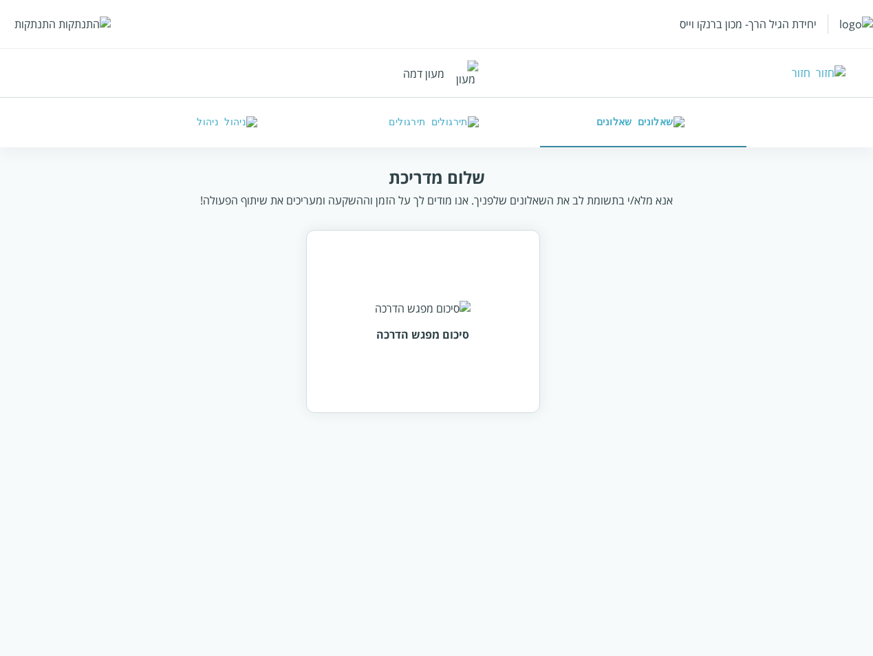
click at [473, 367] on div "סיכום מפגש הדרכה" at bounding box center [423, 321] width 234 height 183
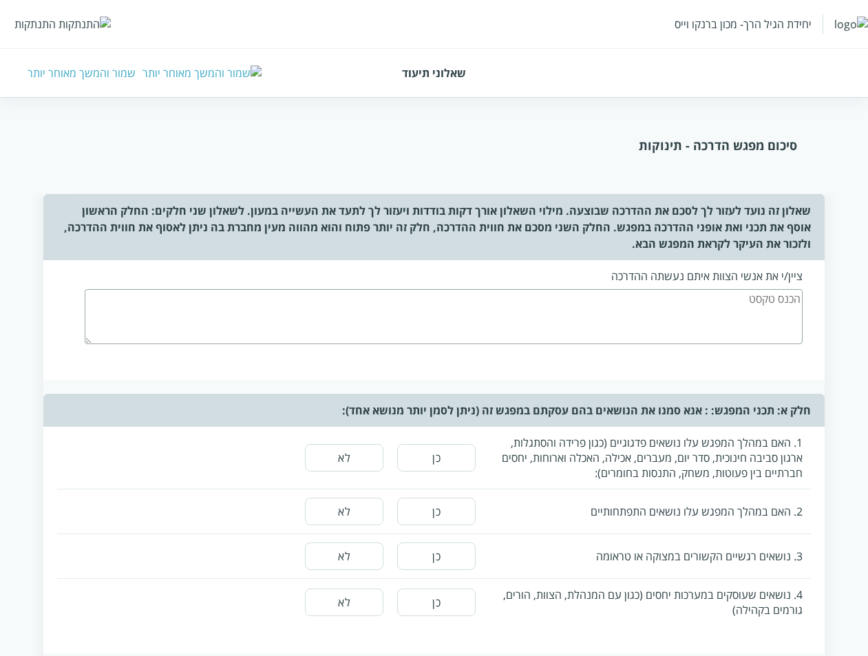
click at [740, 289] on textarea at bounding box center [444, 316] width 718 height 55
type textarea "f gdfs f"
drag, startPoint x: 415, startPoint y: 440, endPoint x: 388, endPoint y: 458, distance: 32.6
click at [415, 444] on button "כן" at bounding box center [436, 458] width 78 height 28
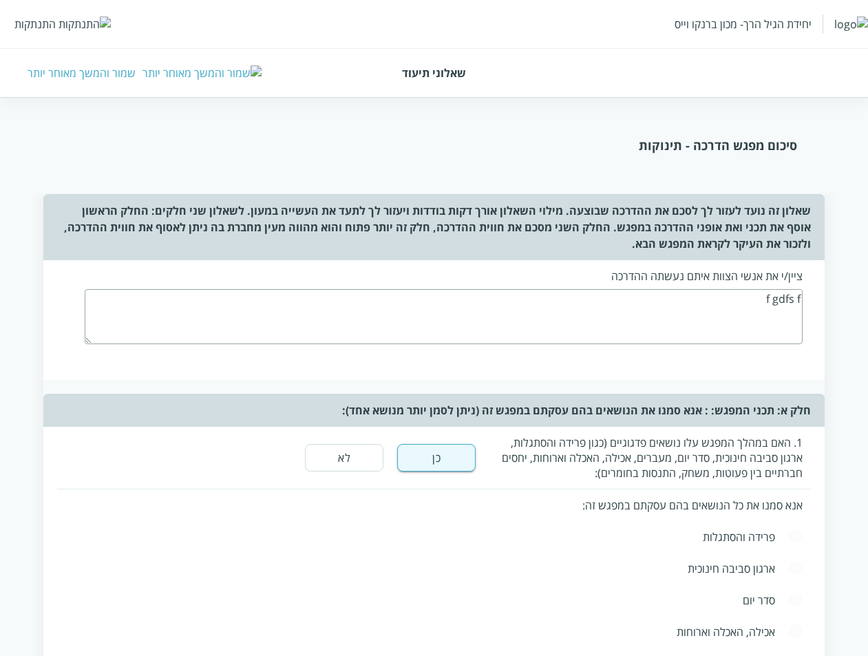
click at [350, 444] on button "לא" at bounding box center [344, 458] width 78 height 28
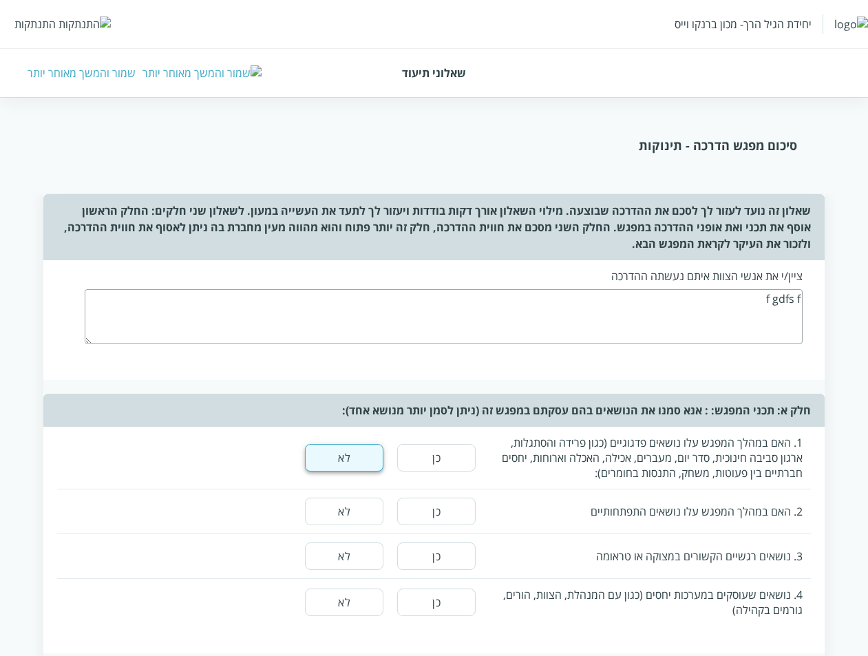
scroll to position [138, 0]
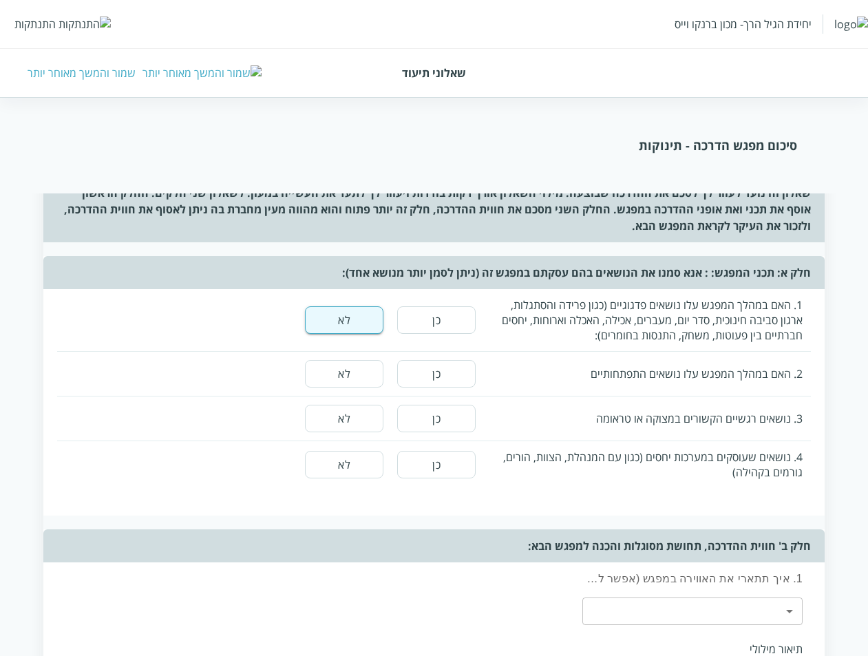
click at [331, 360] on button "לא" at bounding box center [344, 374] width 78 height 28
click at [346, 405] on button "לא" at bounding box center [344, 419] width 78 height 28
drag, startPoint x: 350, startPoint y: 420, endPoint x: 354, endPoint y: 433, distance: 13.3
click at [350, 441] on div "4. נושאים שעוסקים במערכות יחסים (כגון עם המנהלת, הצוות, הורים, גורמים בקהילה) כ…" at bounding box center [434, 464] width 754 height 47
click at [426, 451] on button "כן" at bounding box center [436, 465] width 78 height 28
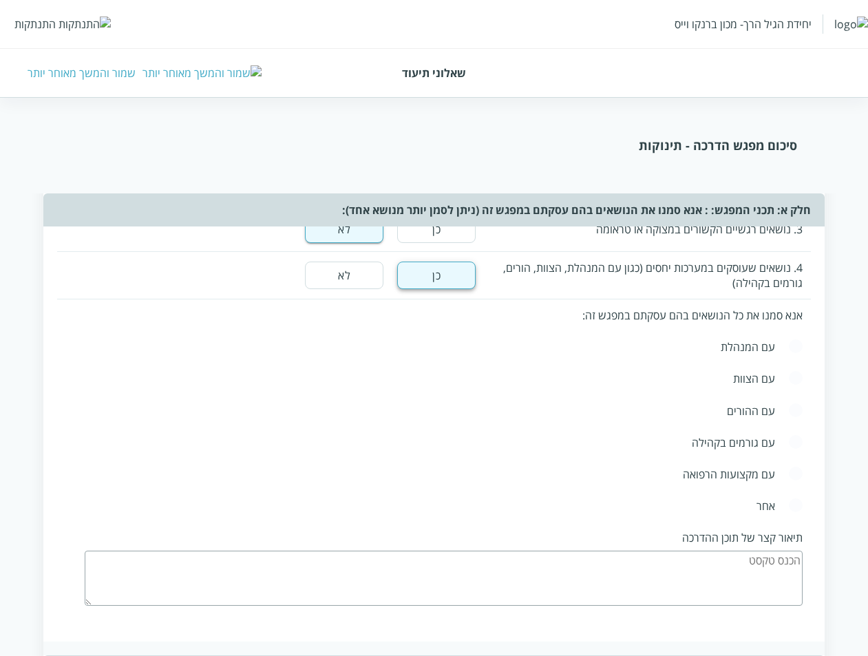
scroll to position [413, 0]
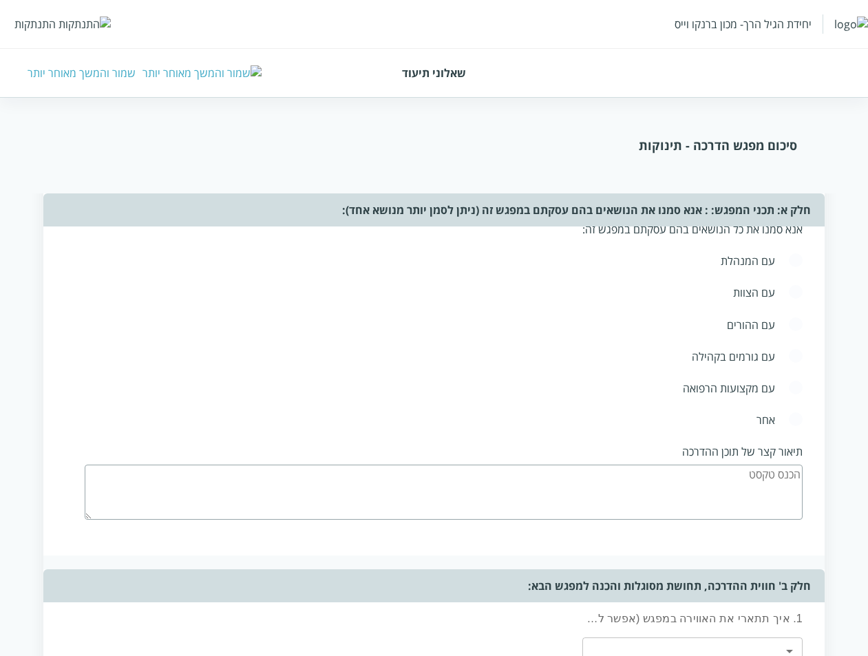
click at [795, 317] on span at bounding box center [795, 325] width 15 height 17
radio input "true"
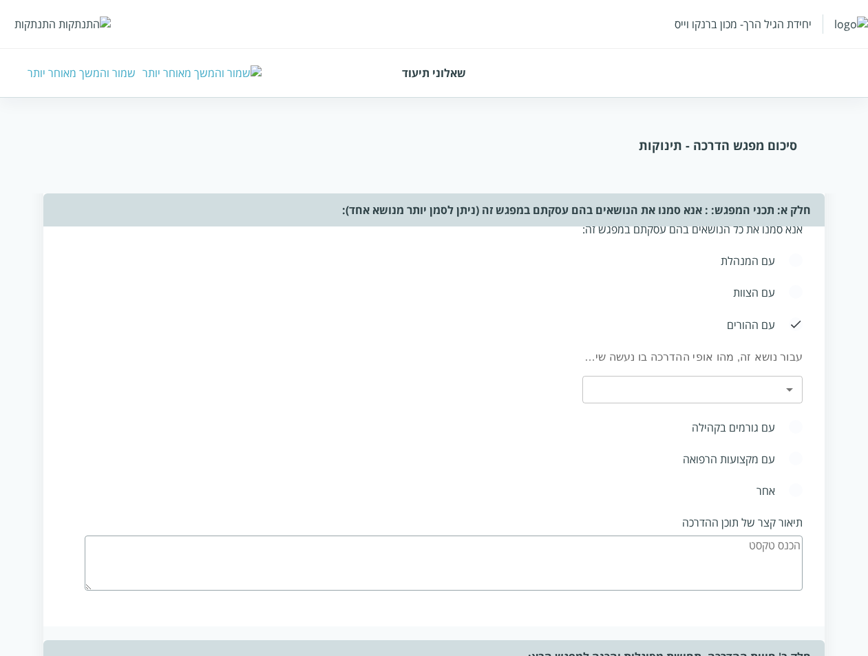
click at [777, 352] on body "יחידת הגיל הרך- מכון ברנקו וייס התנתקות שאלוני תיעוד שמור והמשך מאוחר יותר סיכו…" at bounding box center [434, 554] width 868 height 1670
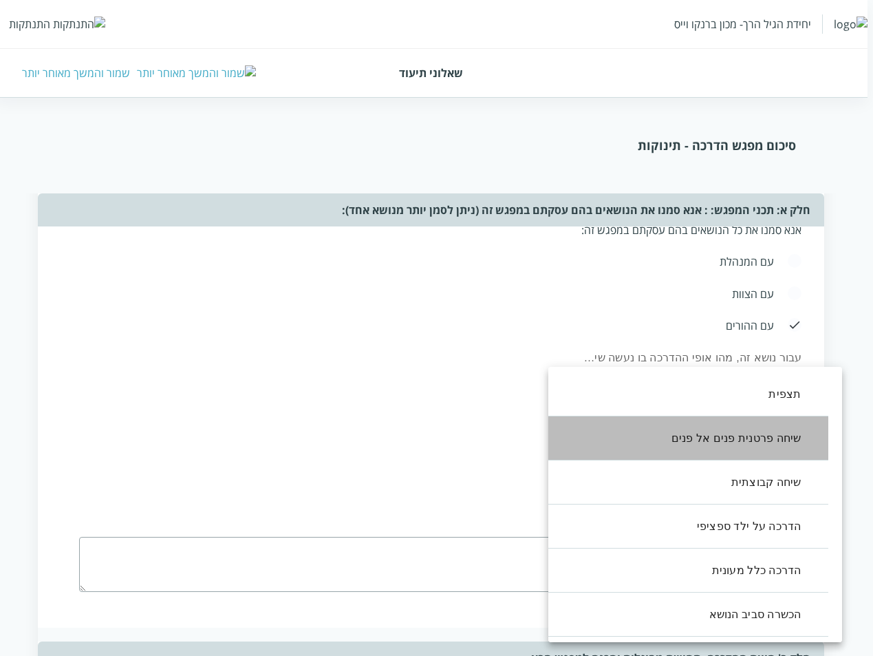
drag, startPoint x: 706, startPoint y: 435, endPoint x: 694, endPoint y: 495, distance: 61.1
click at [706, 436] on li "שיחה פרטנית פנים אל פנים" at bounding box center [682, 438] width 294 height 44
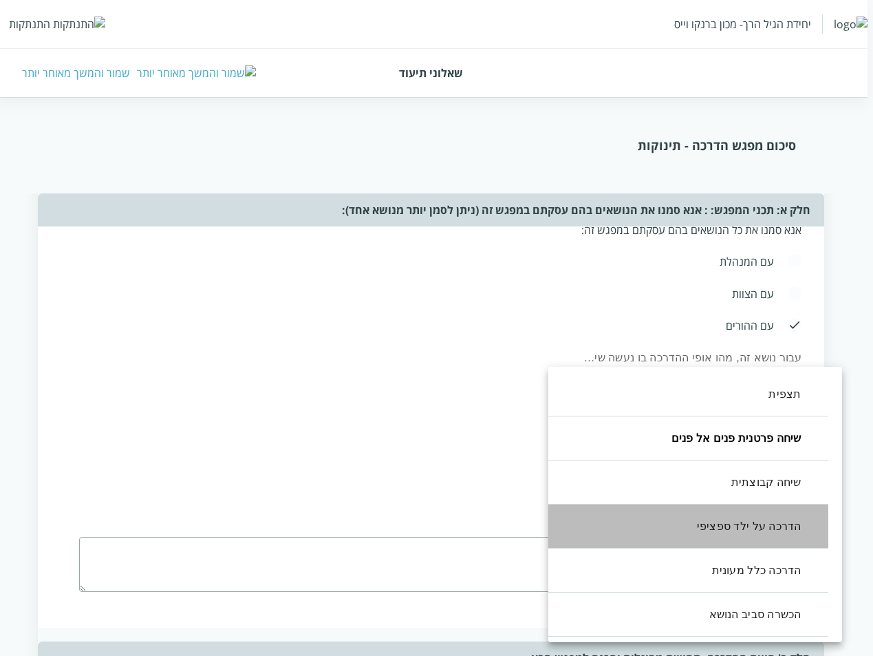
drag, startPoint x: 687, startPoint y: 531, endPoint x: 694, endPoint y: 563, distance: 33.1
click at [687, 544] on li "הדרכה על ילד ספציפי" at bounding box center [682, 526] width 294 height 44
type input ",1,3"
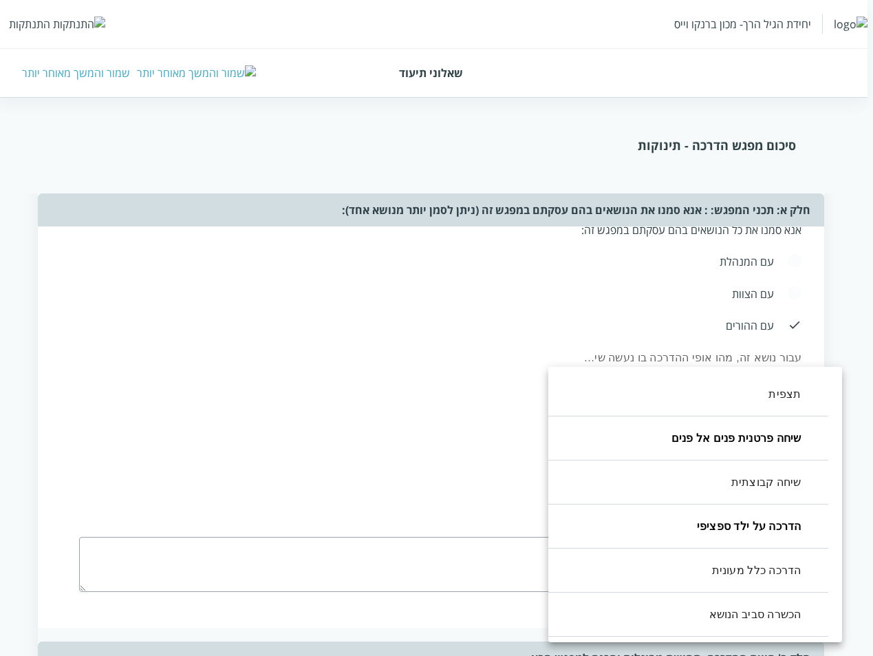
drag, startPoint x: 488, startPoint y: 528, endPoint x: 511, endPoint y: 520, distance: 24.4
click at [488, 528] on div at bounding box center [436, 328] width 873 height 656
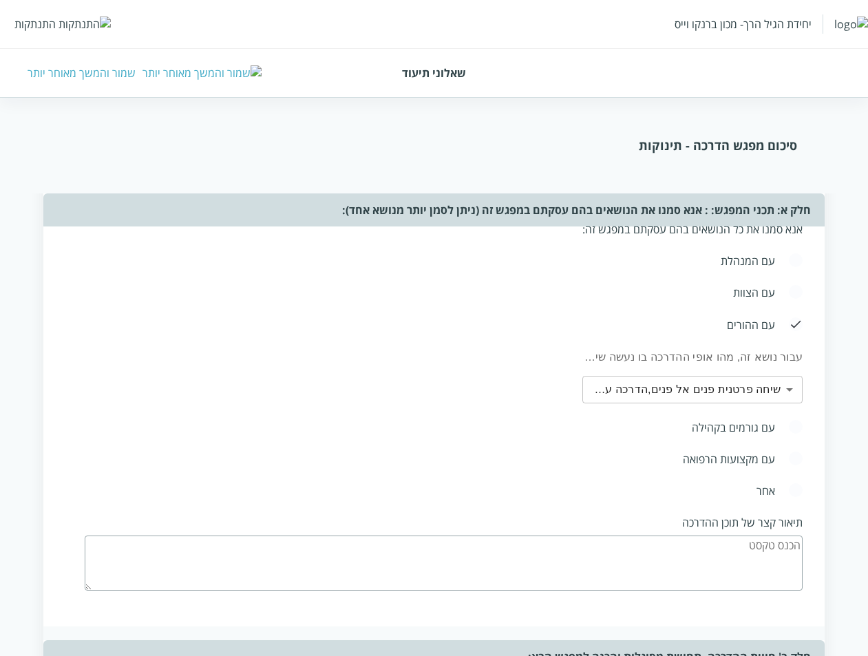
click at [647, 536] on textarea at bounding box center [444, 562] width 718 height 55
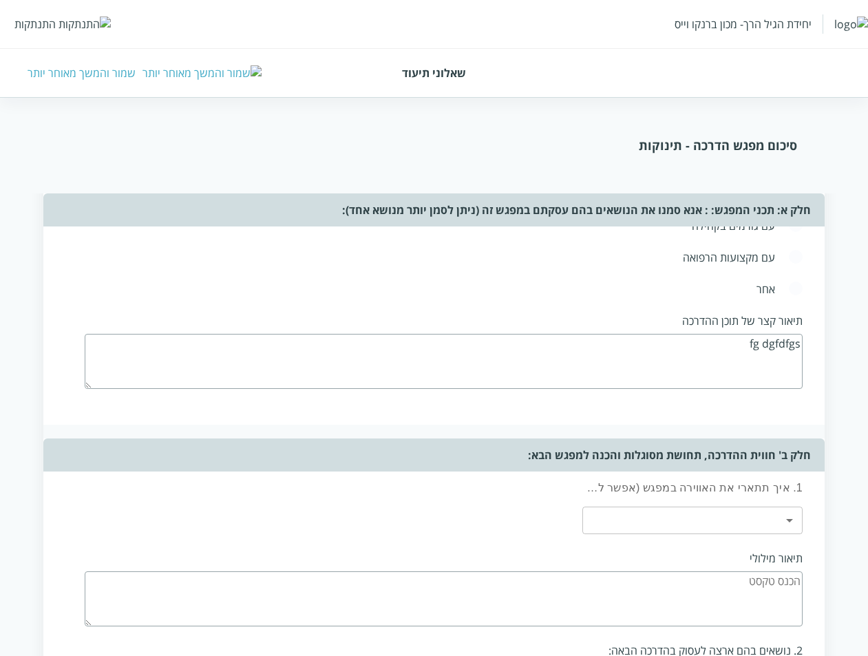
scroll to position [619, 0]
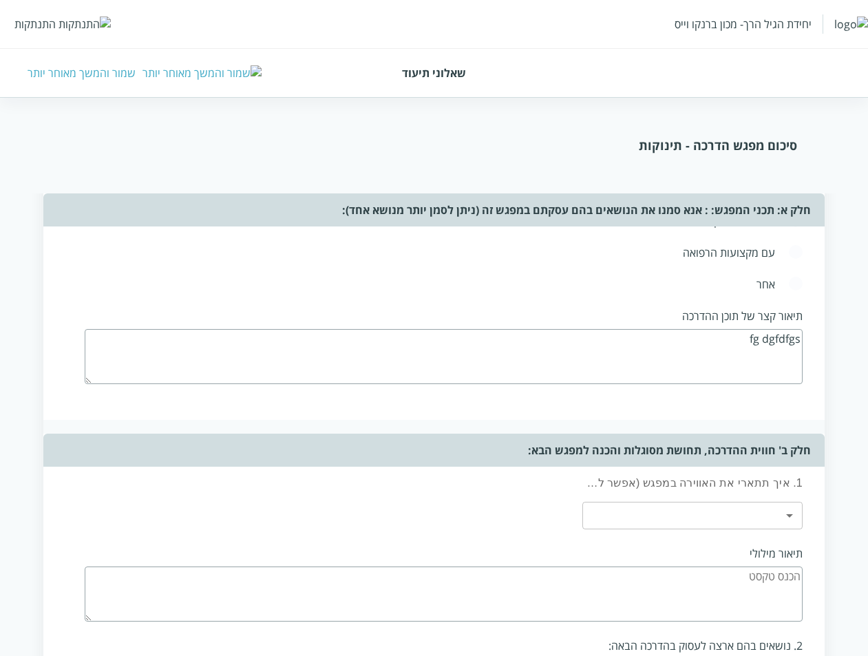
type textarea "fg dgfdfgs"
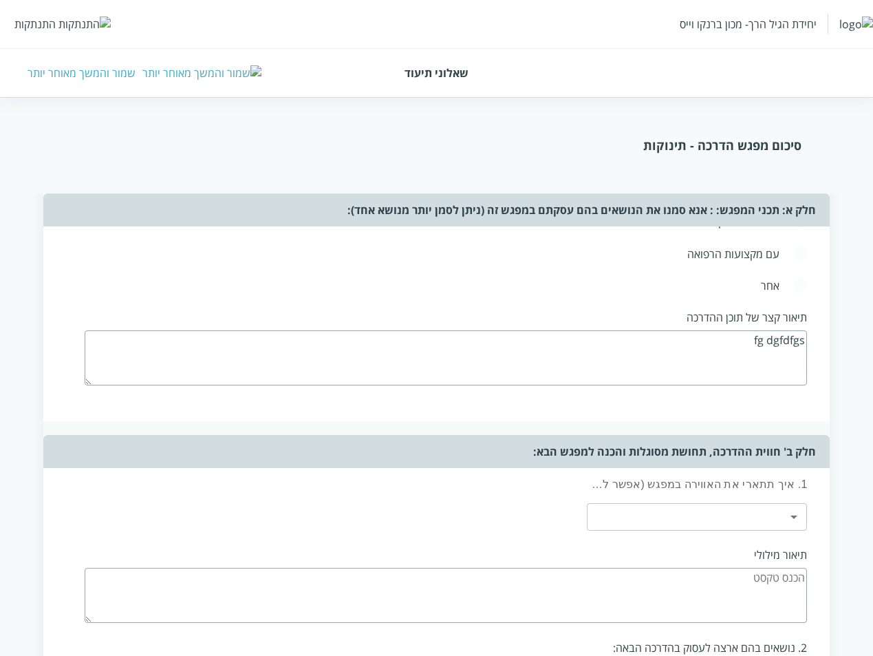
click at [721, 478] on body "יחידת הגיל הרך- מכון ברנקו וייס התנתקות שאלוני תיעוד שמור והמשך מאוחר יותר סיכו…" at bounding box center [436, 349] width 873 height 1672
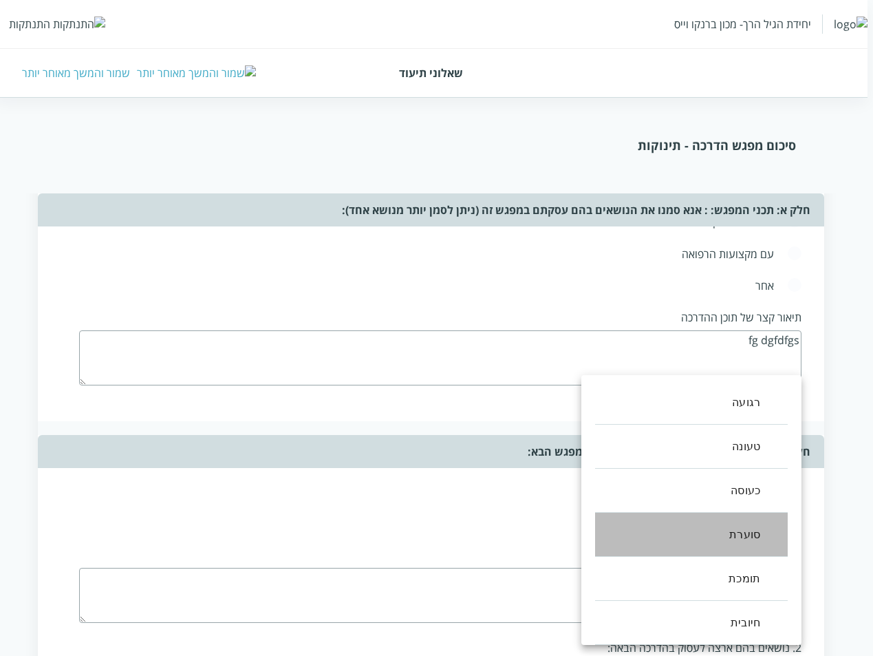
click at [698, 537] on li "סוערת" at bounding box center [691, 535] width 193 height 44
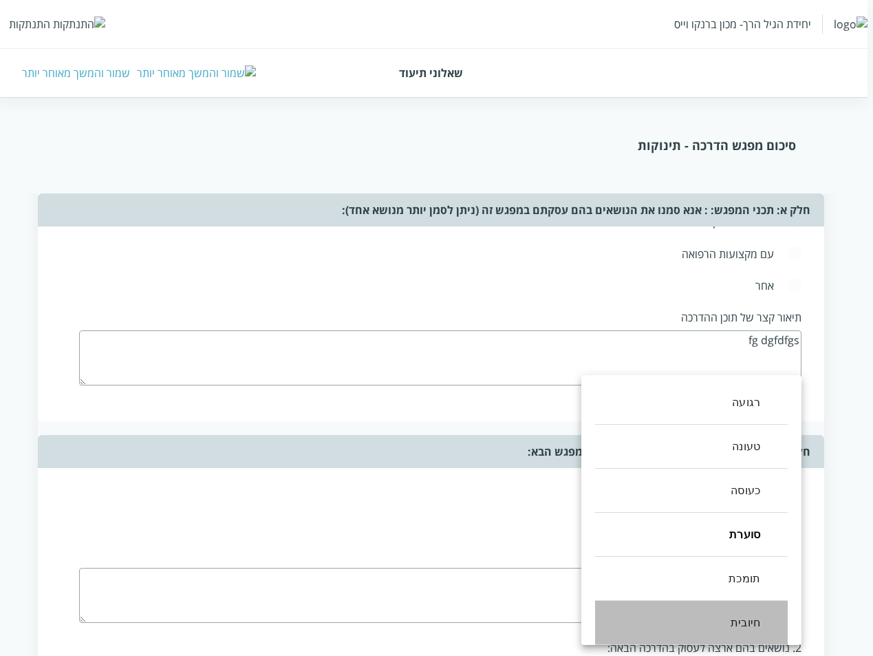
click at [698, 626] on li "חיובית" at bounding box center [691, 623] width 193 height 44
type input ",3,5"
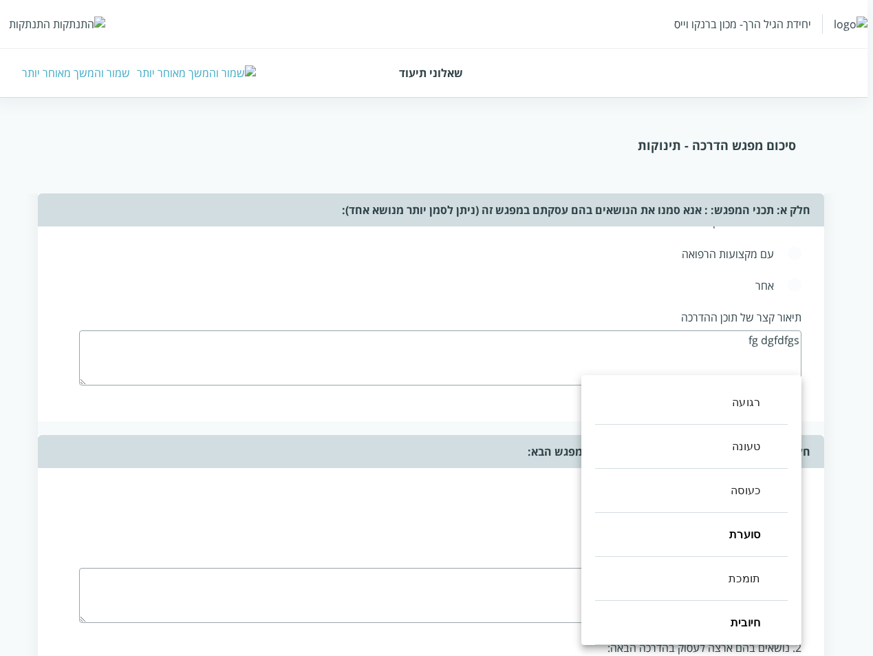
click at [436, 531] on div at bounding box center [436, 328] width 873 height 656
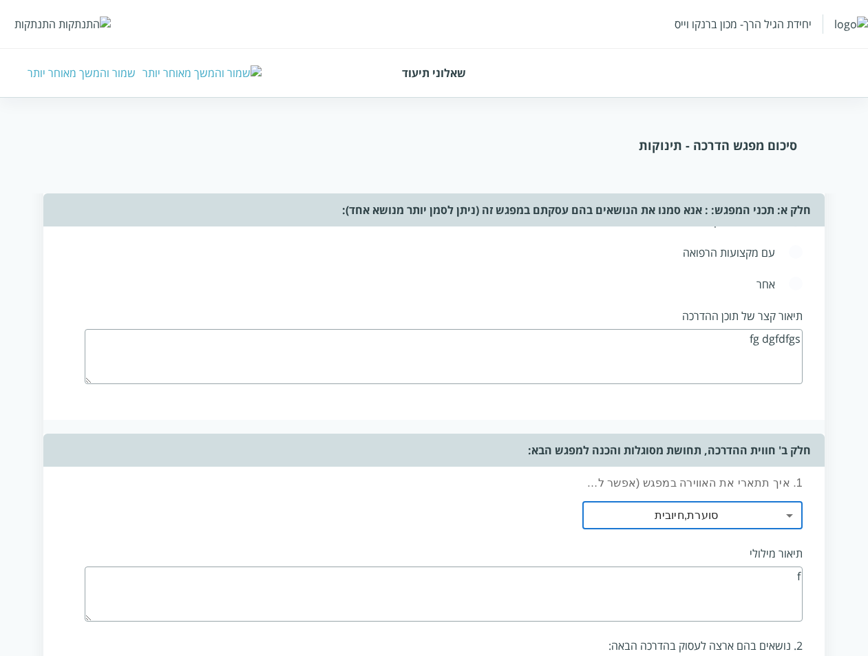
drag, startPoint x: 725, startPoint y: 527, endPoint x: 728, endPoint y: 542, distance: 15.5
click at [729, 566] on textarea "f" at bounding box center [444, 593] width 718 height 55
type textarea "fgdf s"
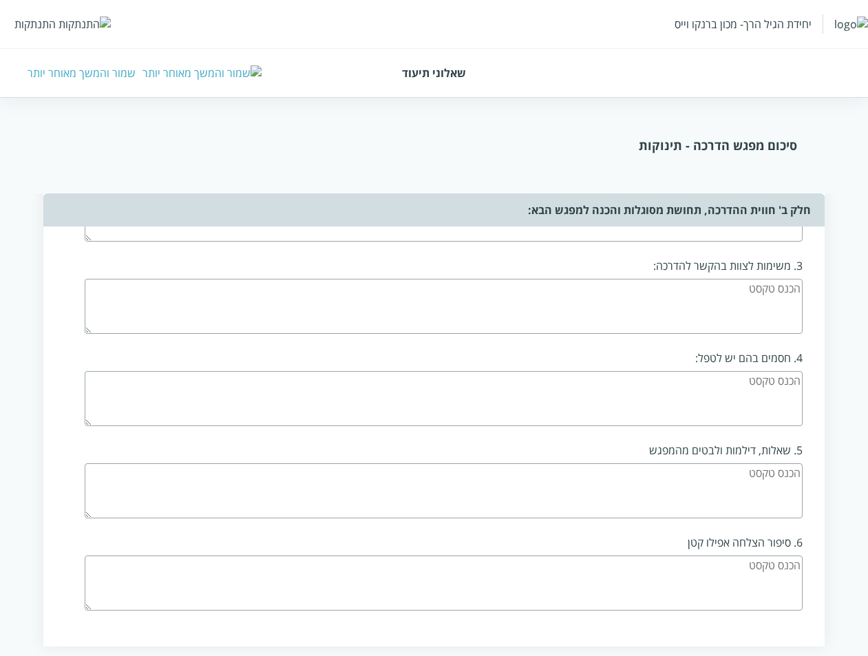
scroll to position [1113, 0]
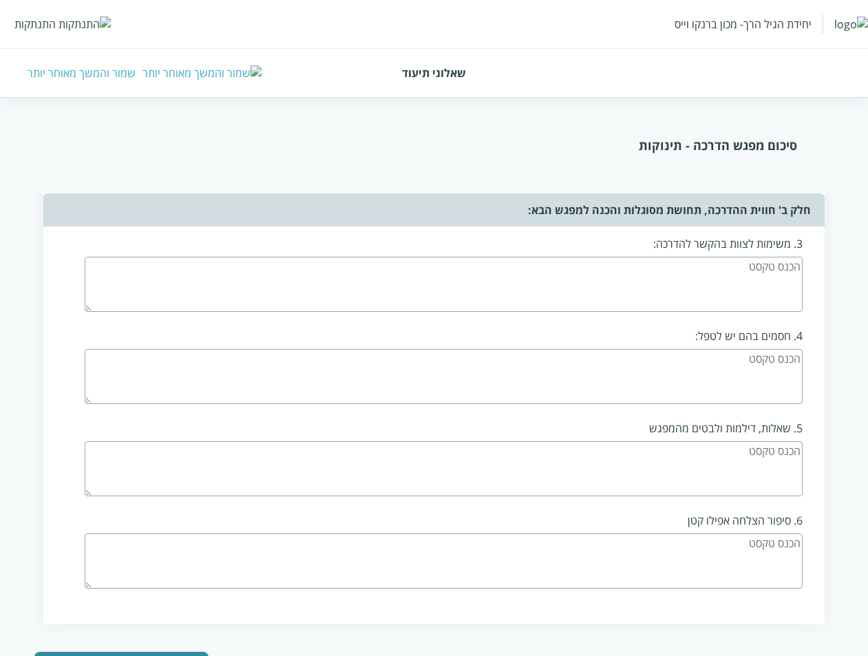
click at [751, 320] on div "4. חסמים בהם יש לטפל:" at bounding box center [448, 366] width 726 height 92
type textarea "gsdfg"
click at [754, 257] on textarea at bounding box center [444, 284] width 718 height 55
type textarea "dfgs"
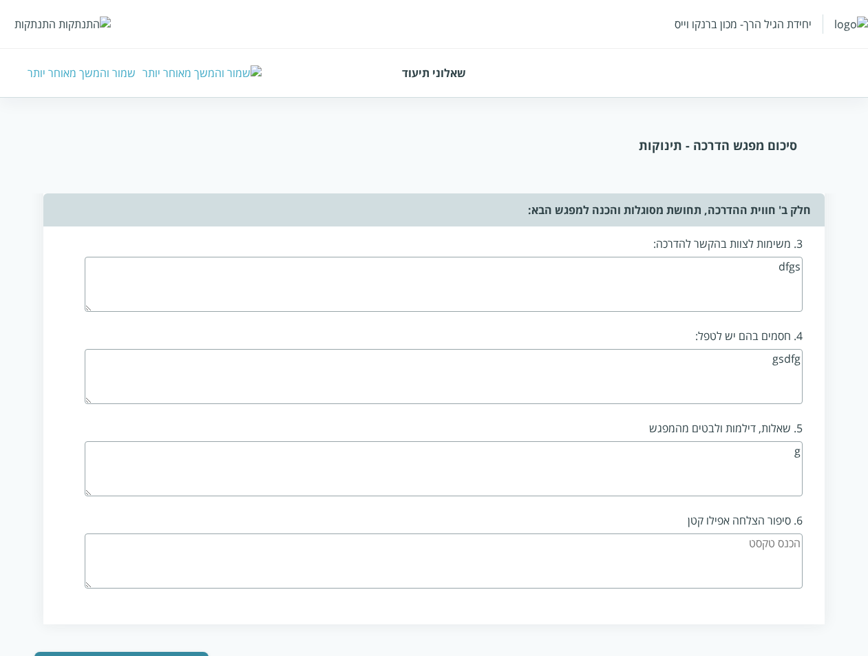
click at [720, 441] on textarea "g" at bounding box center [444, 468] width 718 height 55
type textarea "gfg sf"
drag, startPoint x: 710, startPoint y: 502, endPoint x: 573, endPoint y: 532, distance: 140.1
type textarea "g sgf"
click at [152, 652] on button "המשך" at bounding box center [121, 666] width 174 height 28
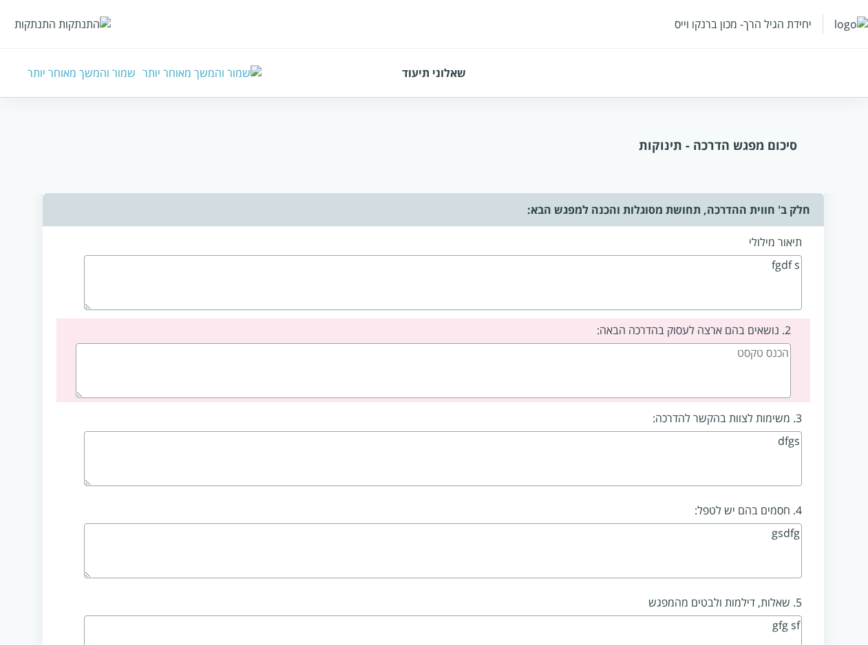
scroll to position [920, 0]
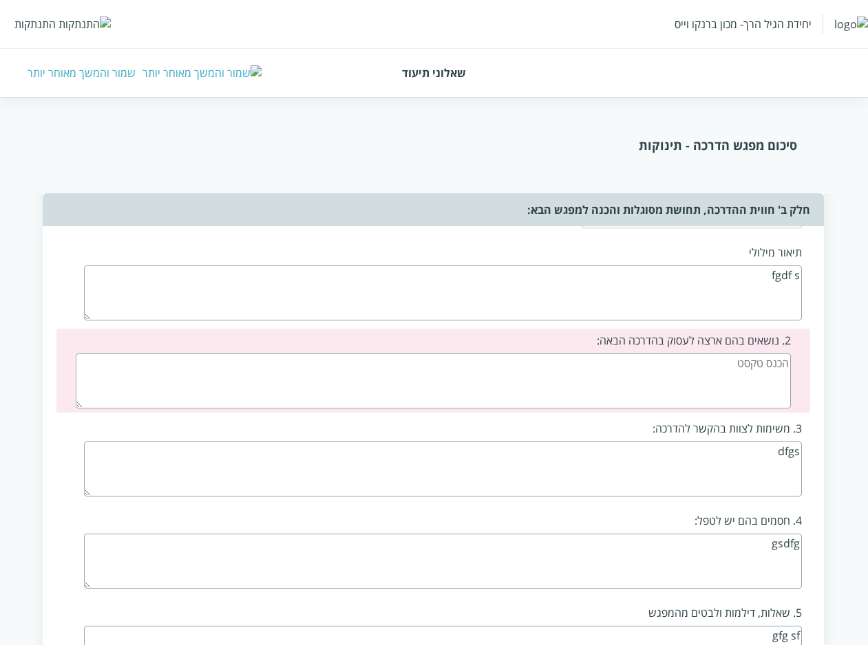
click at [694, 354] on textarea at bounding box center [433, 381] width 715 height 55
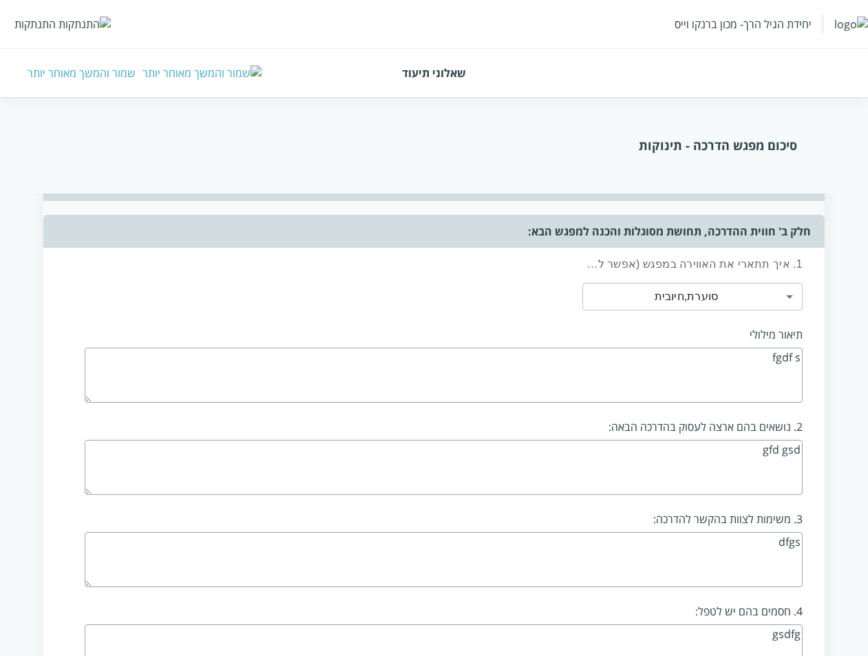
scroll to position [1113, 0]
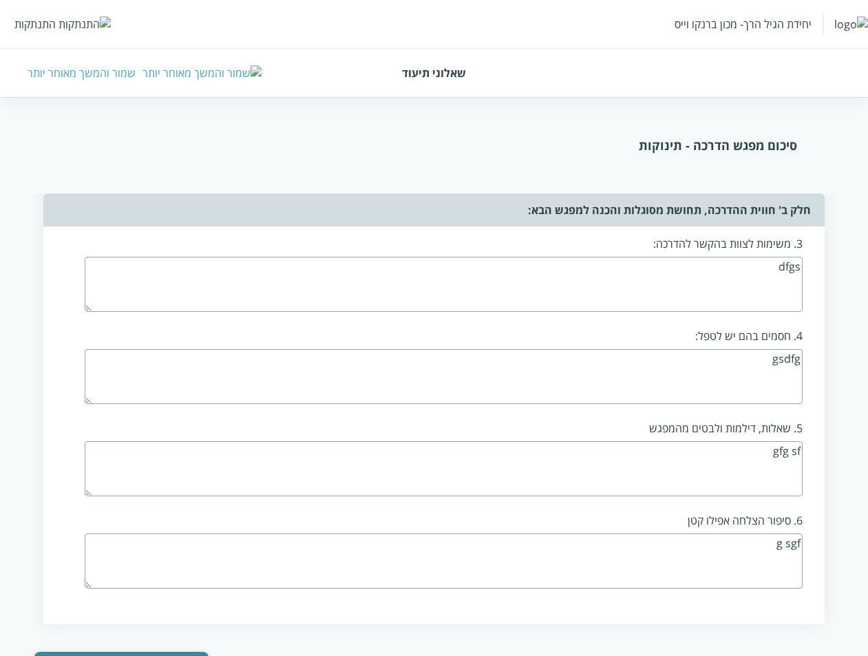
type textarea "gfd gsd"
drag, startPoint x: 146, startPoint y: 600, endPoint x: 419, endPoint y: 580, distance: 273.9
click at [145, 652] on button "המשך" at bounding box center [121, 666] width 174 height 28
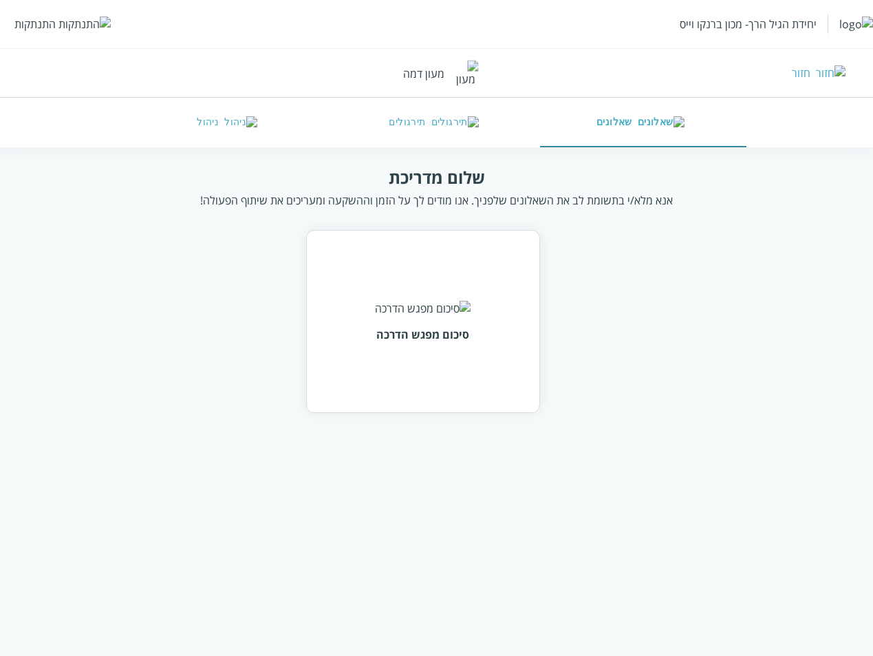
click at [175, 170] on div "שלום מדריכת אנא מלא/י בתשומת לב את השאלונים שלפניך. אנו מודים לך על הזמן וההשקע…" at bounding box center [437, 187] width 668 height 42
click at [111, 178] on div "צפיה בשאלונים קודמים" at bounding box center [126, 175] width 123 height 17
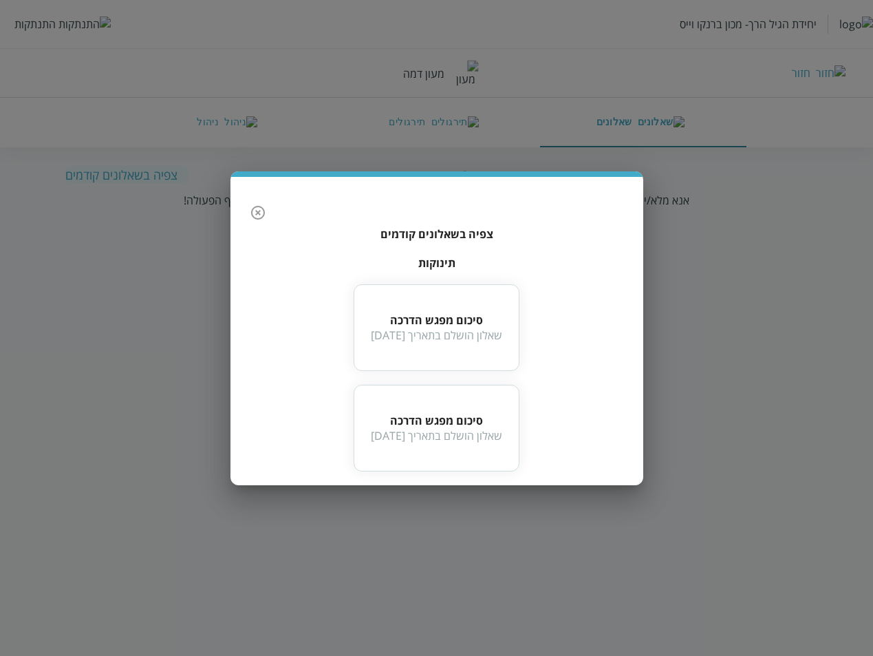
click at [262, 218] on icon "button" at bounding box center [258, 212] width 17 height 17
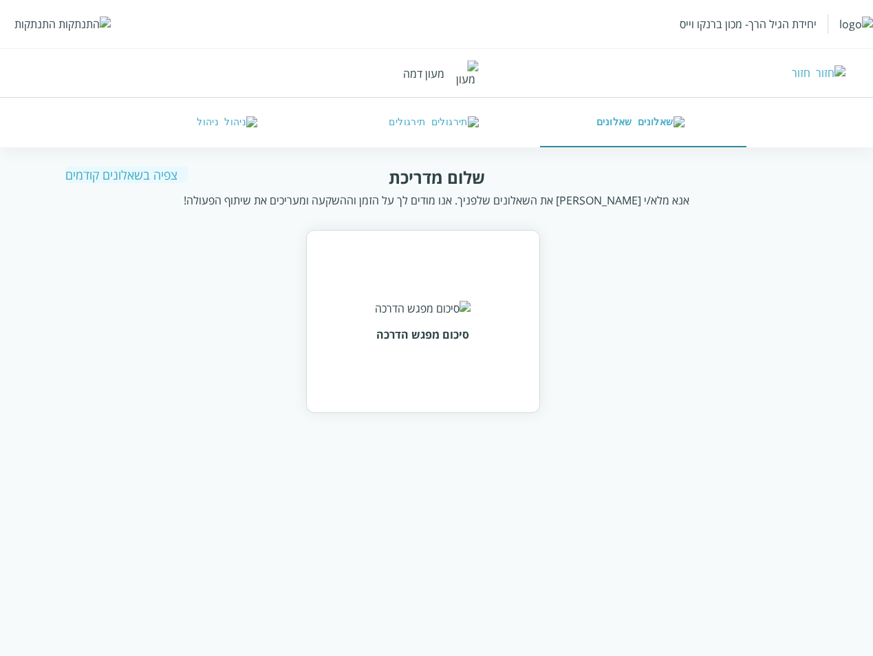
click at [121, 164] on html "יחידת הגיל הרך- מכון ברנקו וייס התנתקות חזור מעון דמה שאלונים תירגולים ניהול של…" at bounding box center [436, 220] width 873 height 440
click at [118, 171] on div "צפיה בשאלונים קודמים" at bounding box center [126, 175] width 123 height 17
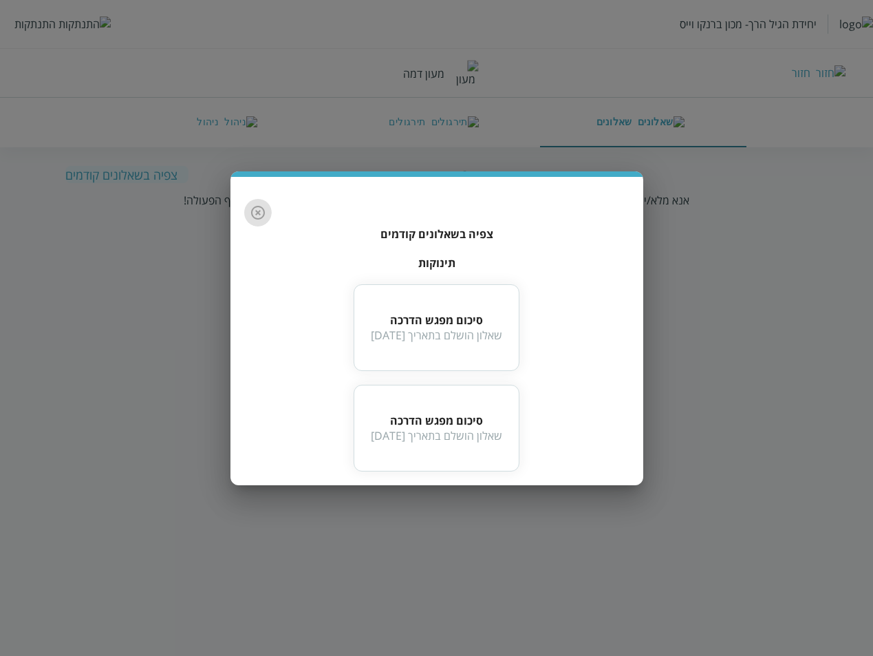
click at [261, 213] on icon "button" at bounding box center [258, 212] width 17 height 17
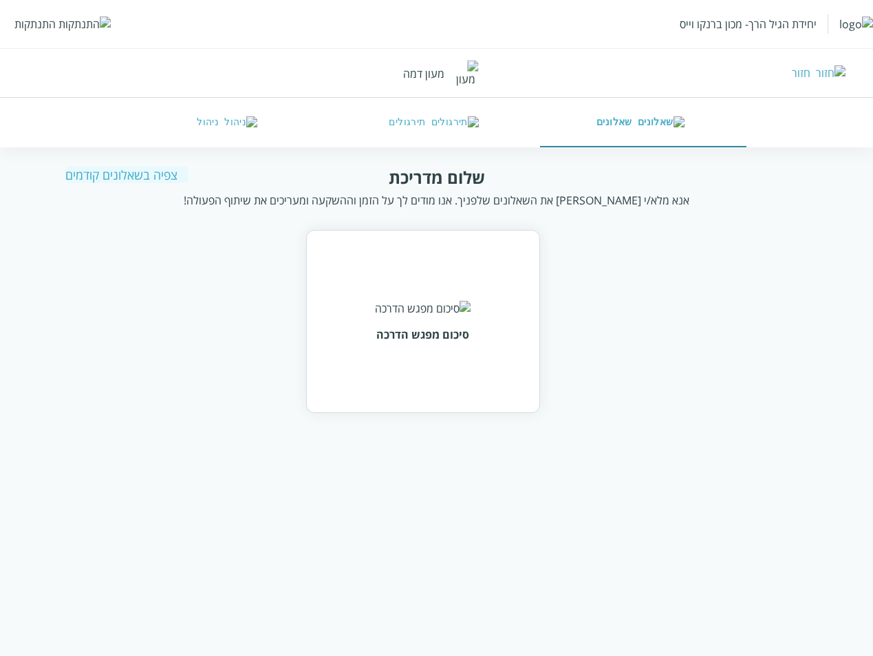
click at [127, 178] on div "צפיה בשאלונים קודמים" at bounding box center [126, 175] width 123 height 17
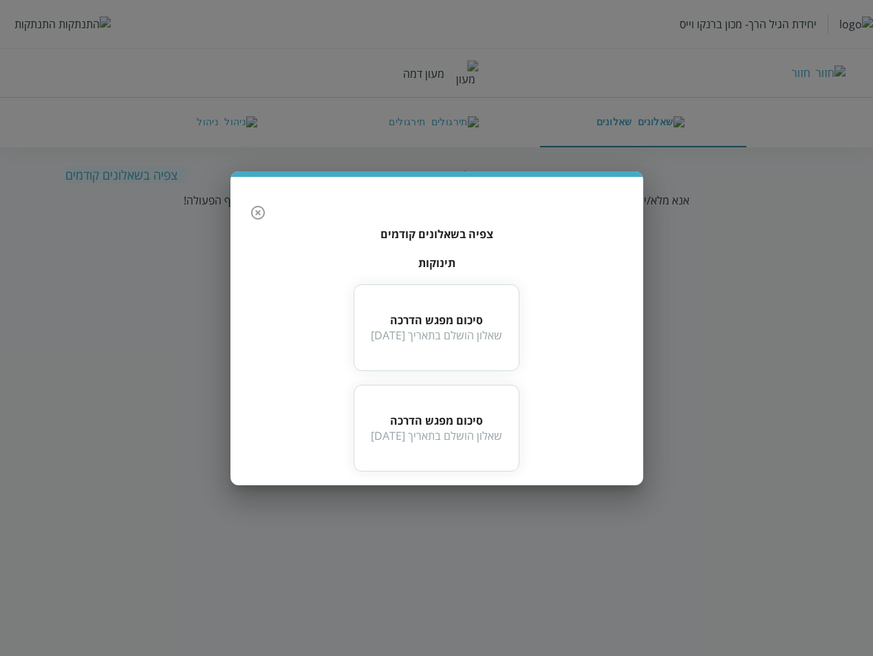
click at [247, 213] on button "button" at bounding box center [258, 213] width 28 height 28
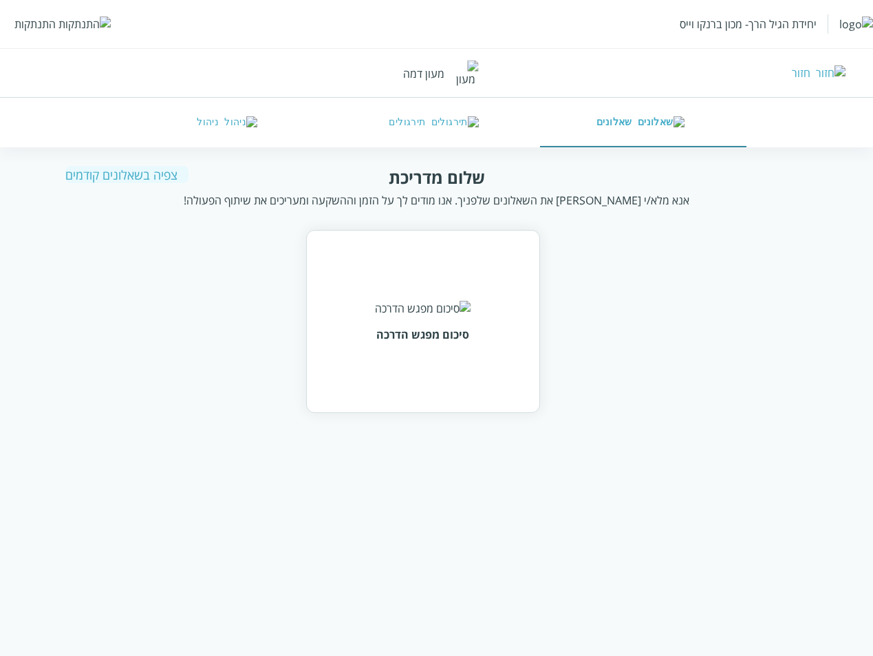
click at [111, 173] on div "צפיה בשאלונים קודמים" at bounding box center [126, 175] width 123 height 17
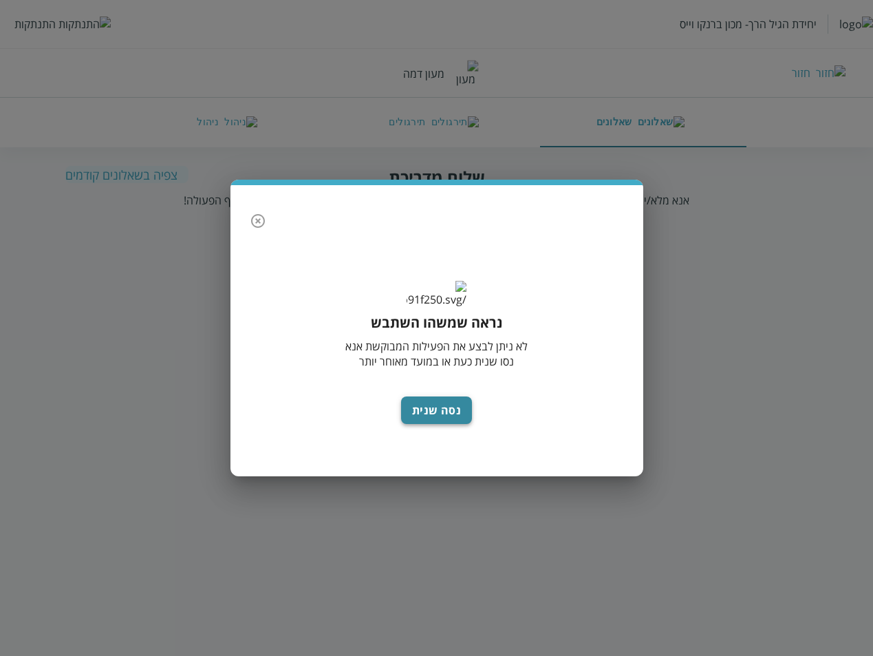
click at [438, 421] on button "נסה שנית" at bounding box center [437, 410] width 72 height 28
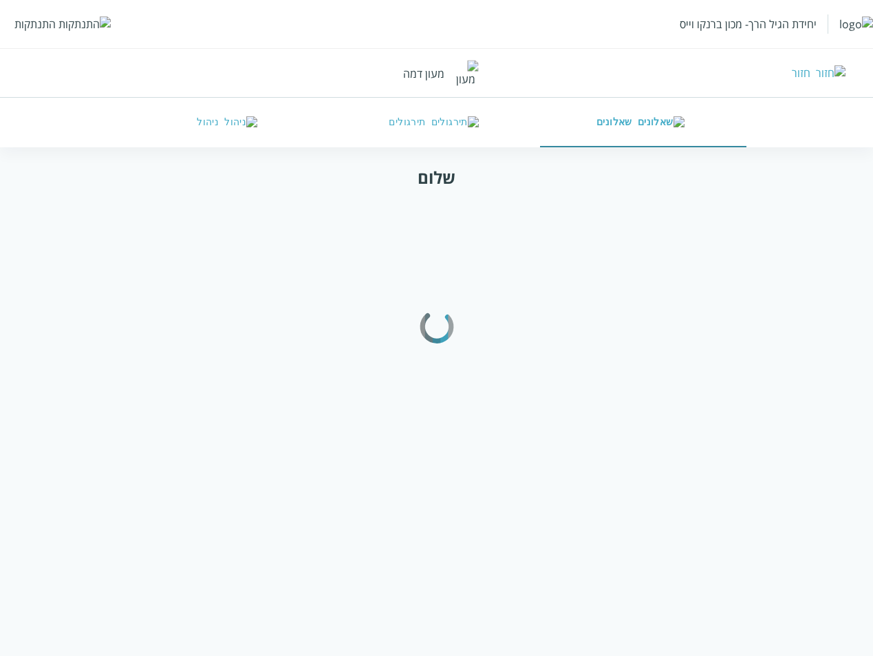
click at [835, 242] on html "יחידת הגיל הרך- מכון ברנקו וייס התנתקות חזור מעון דמה שאלונים תירגולים ניהול של…" at bounding box center [436, 121] width 873 height 242
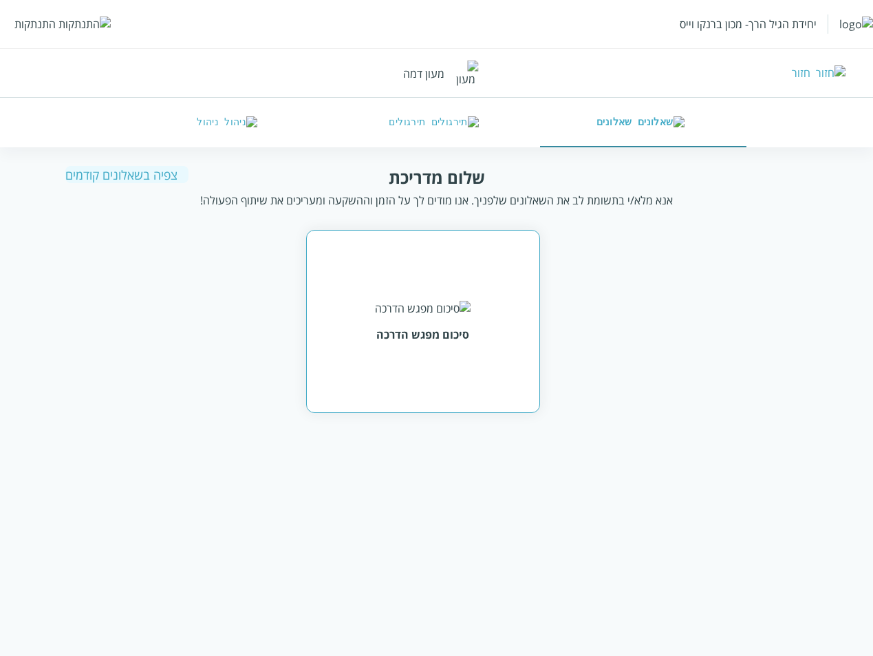
click at [368, 330] on div "סיכום מפגש הדרכה" at bounding box center [423, 321] width 234 height 183
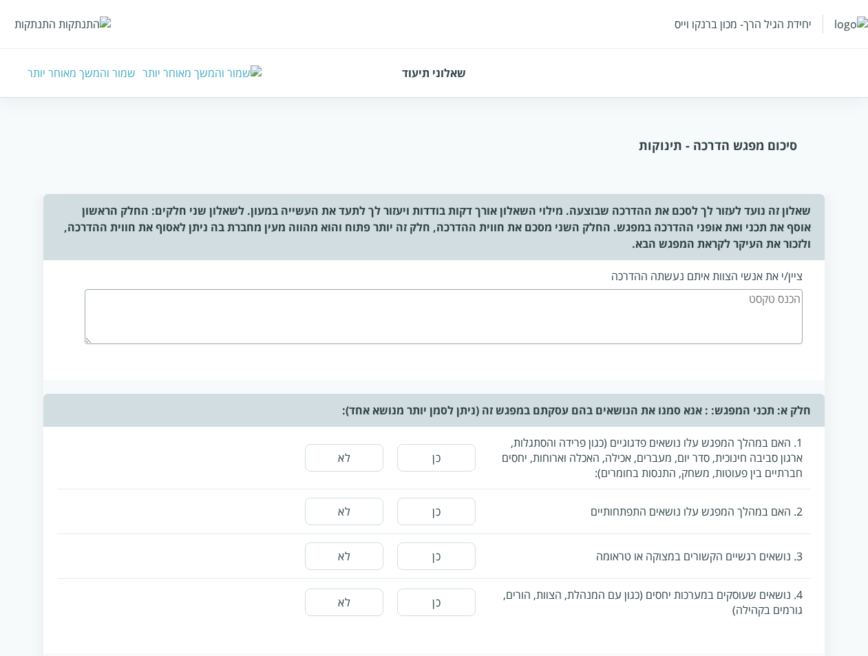
click at [87, 68] on div "שמור והמשך מאוחר יותר" at bounding box center [82, 72] width 108 height 15
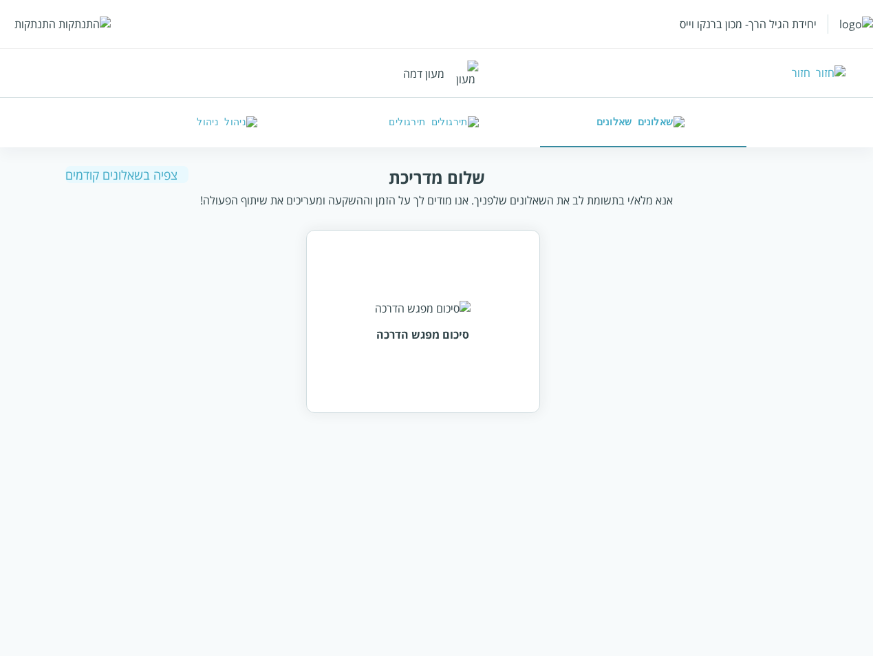
click at [133, 168] on div "צפיה בשאלונים קודמים" at bounding box center [126, 175] width 123 height 17
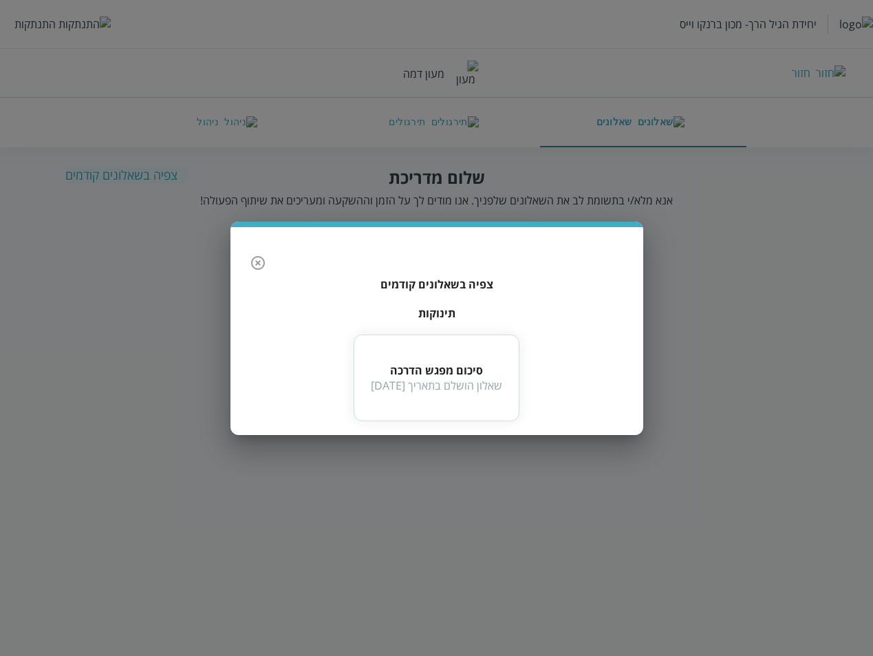
drag, startPoint x: 263, startPoint y: 264, endPoint x: 259, endPoint y: 272, distance: 9.2
click at [259, 270] on icon "button" at bounding box center [258, 263] width 17 height 17
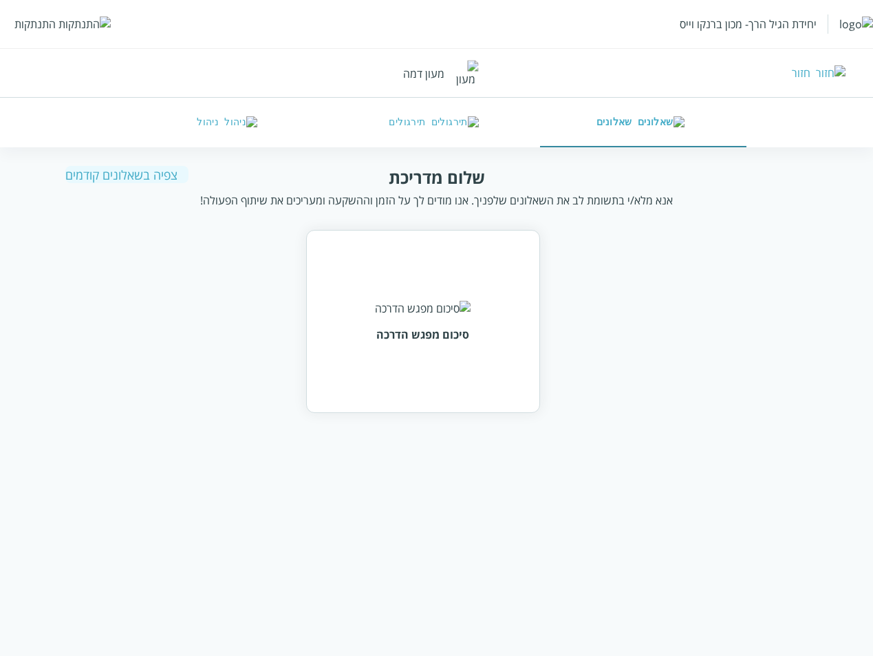
click at [227, 133] on button "ניהול" at bounding box center [230, 123] width 206 height 50
